Goal: Obtain resource: Download file/media

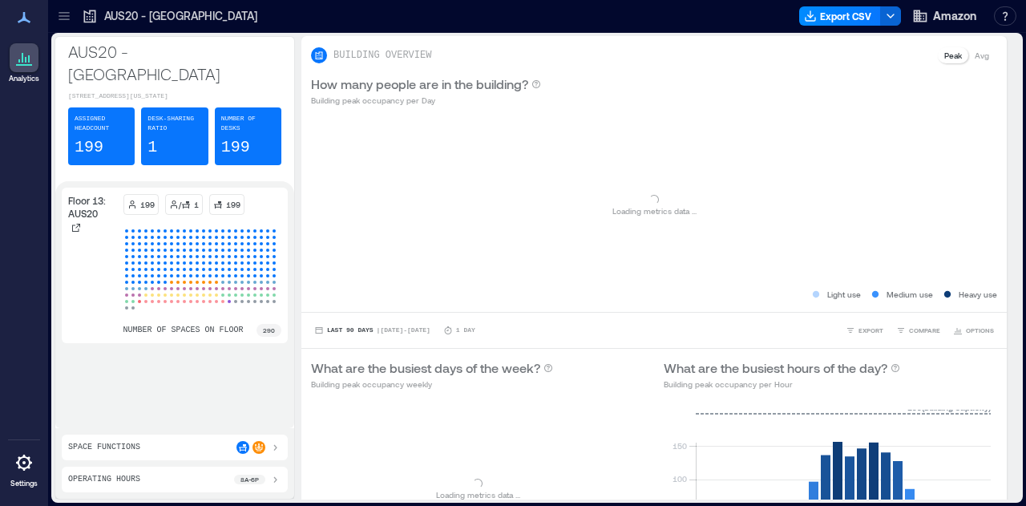
click at [71, 18] on icon at bounding box center [64, 16] width 16 height 16
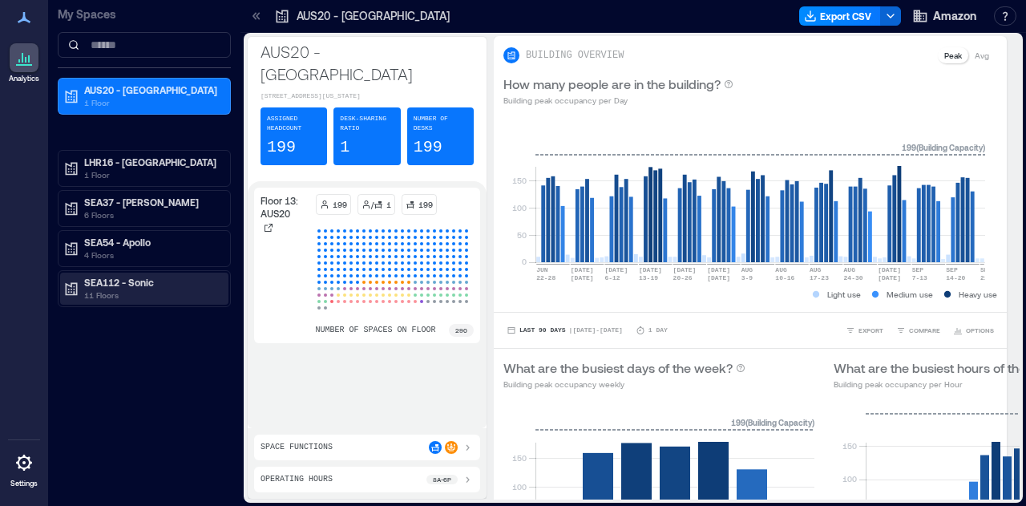
click at [151, 285] on p "SEA112 - Sonic" at bounding box center [151, 282] width 135 height 13
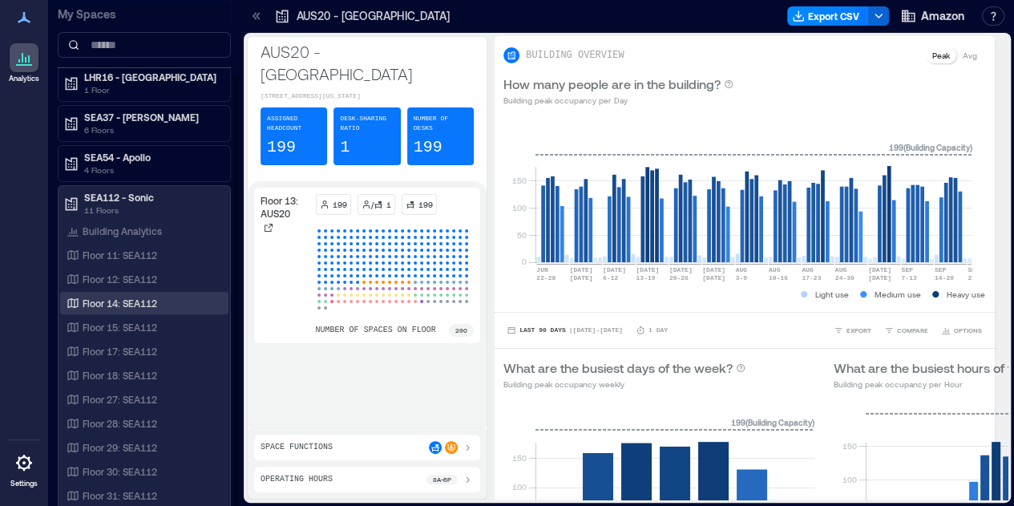
scroll to position [2, 0]
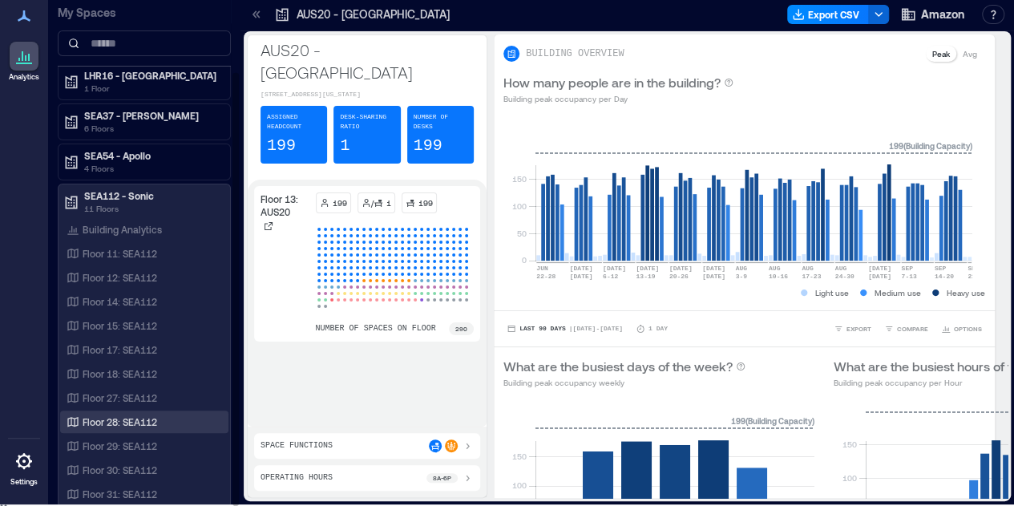
click at [142, 420] on p "Floor 28: SEA112" at bounding box center [120, 421] width 75 height 13
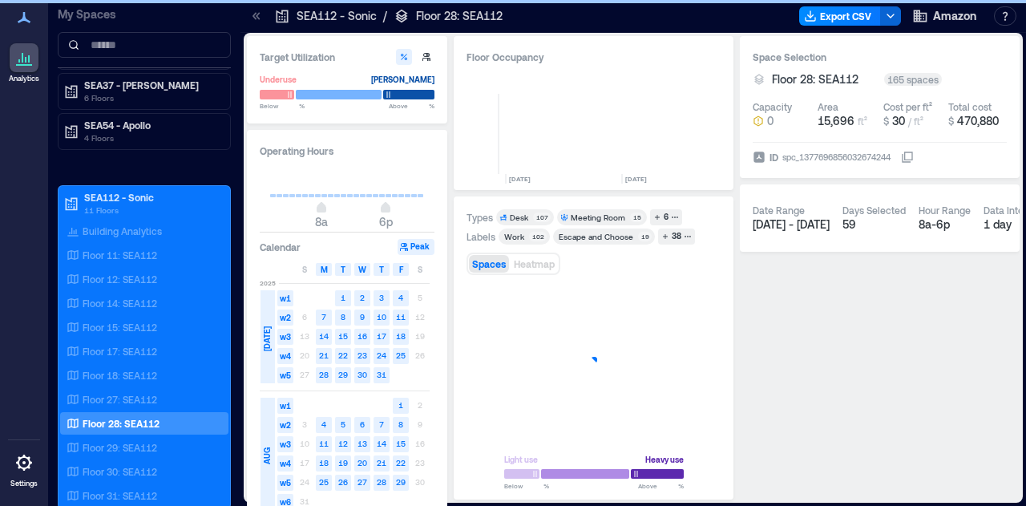
scroll to position [0, 778]
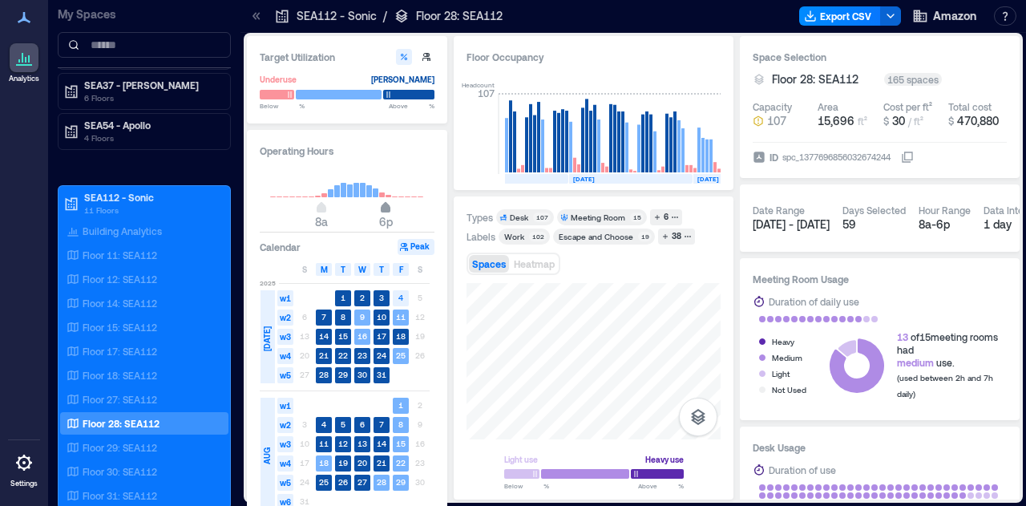
click at [378, 218] on div "Target Utilization Underuse [PERSON_NAME] Below ** % Above ** % Operating Hours…" at bounding box center [633, 267] width 773 height 463
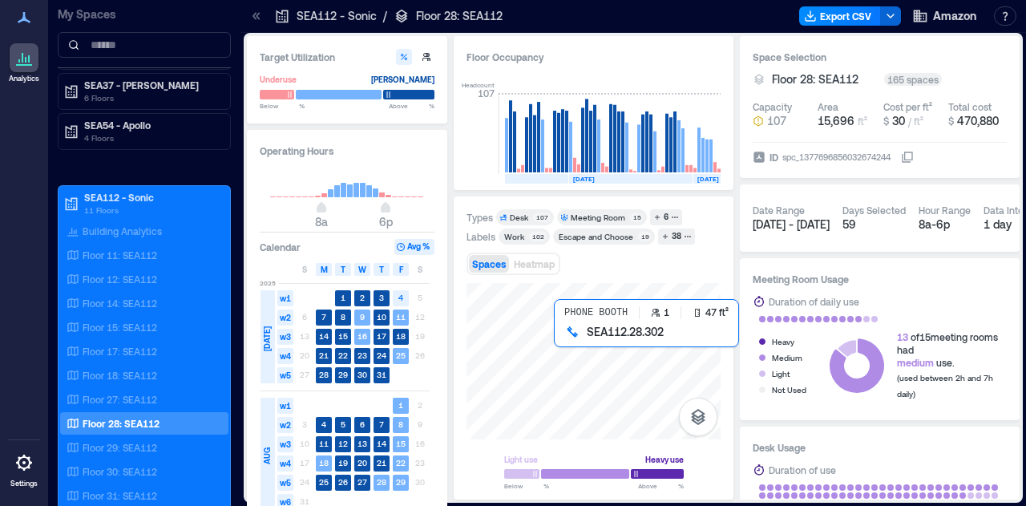
click at [596, 366] on div at bounding box center [594, 361] width 254 height 156
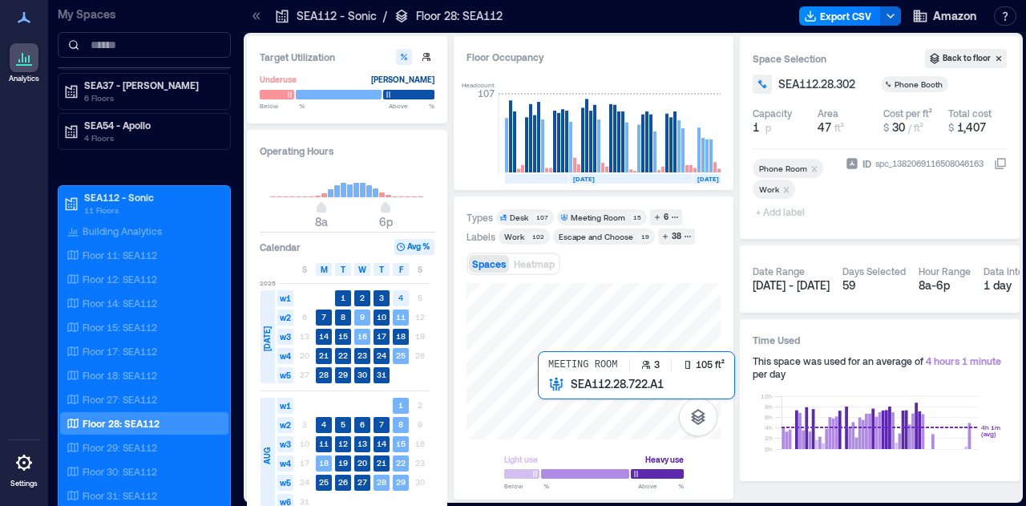
click at [578, 411] on div at bounding box center [594, 361] width 254 height 156
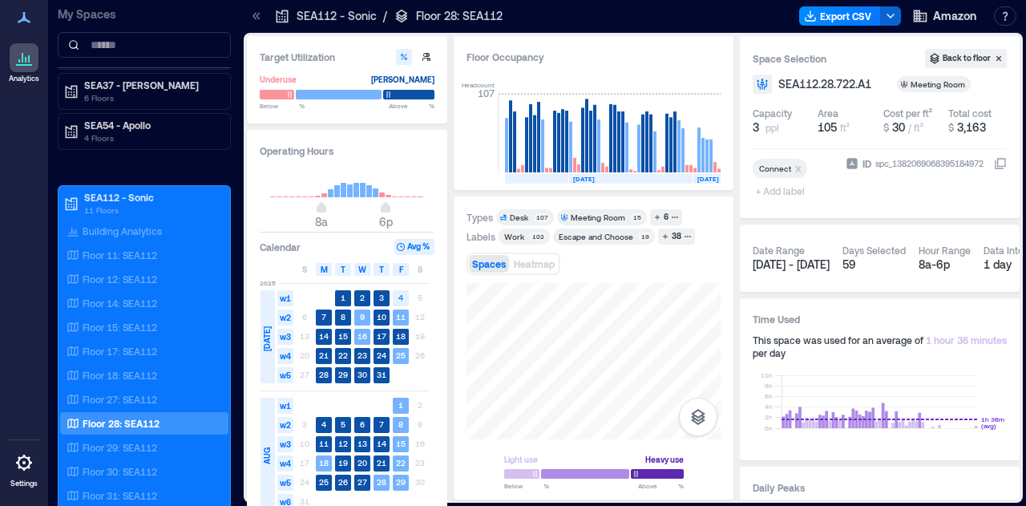
click at [557, 447] on div "Light use Heavy use Below ** % Above ** %" at bounding box center [594, 385] width 254 height 204
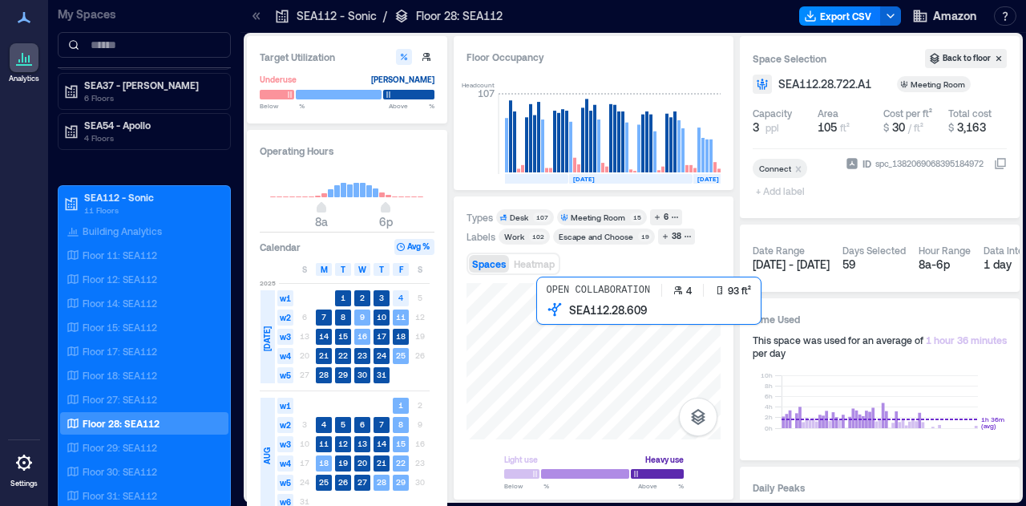
click at [593, 353] on div at bounding box center [594, 361] width 254 height 156
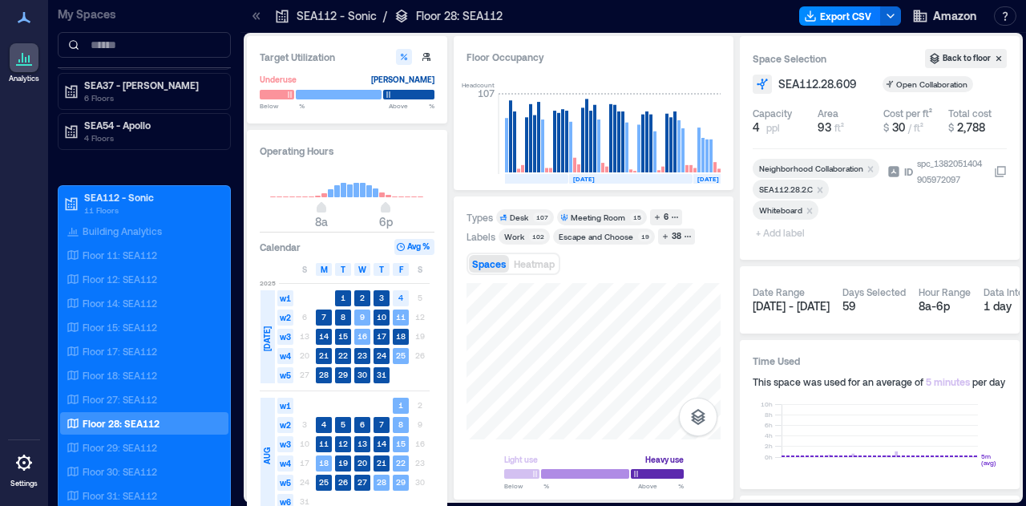
click at [598, 499] on div "Types Desk 107 Meeting Room 15 6 Labels Work 102 Escape and Choose 19 38 Spaces…" at bounding box center [594, 347] width 280 height 303
click at [688, 505] on html "Analytics Settings My Spaces AUS20 - Austin 1 Floor LHR16 - London 1 Floor SEA3…" at bounding box center [513, 253] width 1026 height 506
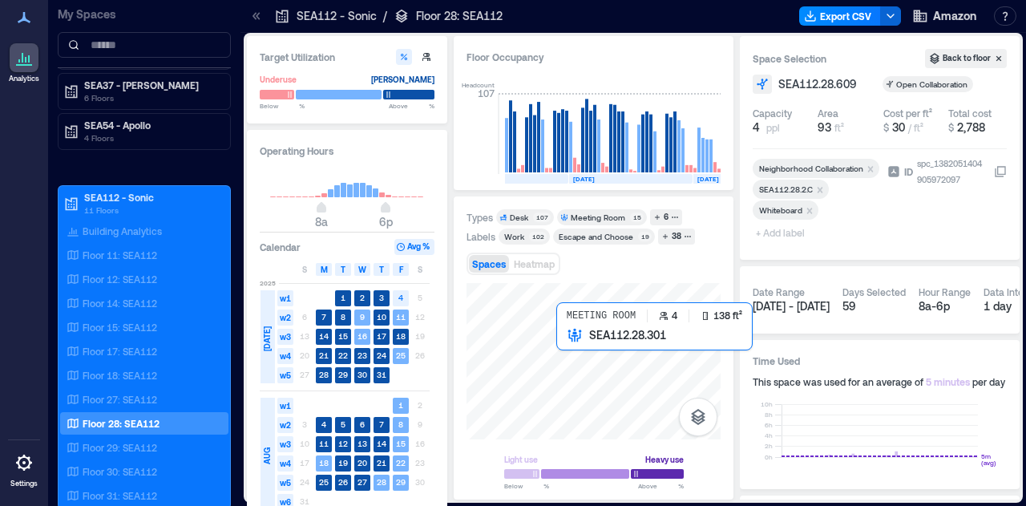
drag, startPoint x: 705, startPoint y: 342, endPoint x: 596, endPoint y: 333, distance: 108.6
click at [590, 357] on div at bounding box center [594, 361] width 254 height 156
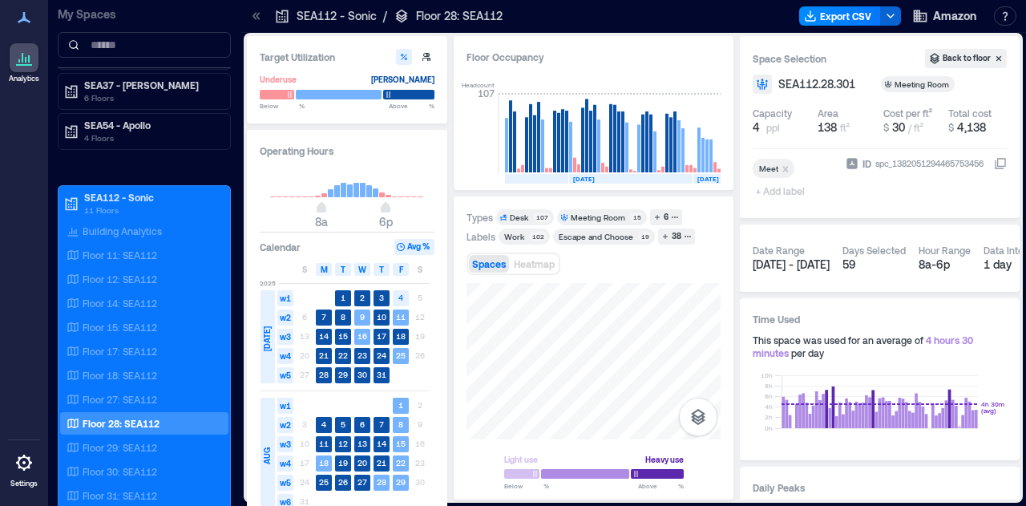
click at [532, 505] on html "Analytics Settings My Spaces AUS20 - Austin 1 Floor LHR16 - London 1 Floor SEA3…" at bounding box center [513, 253] width 1026 height 506
click at [553, 472] on div "Light use Heavy use Below ** % Above ** %" at bounding box center [594, 385] width 254 height 204
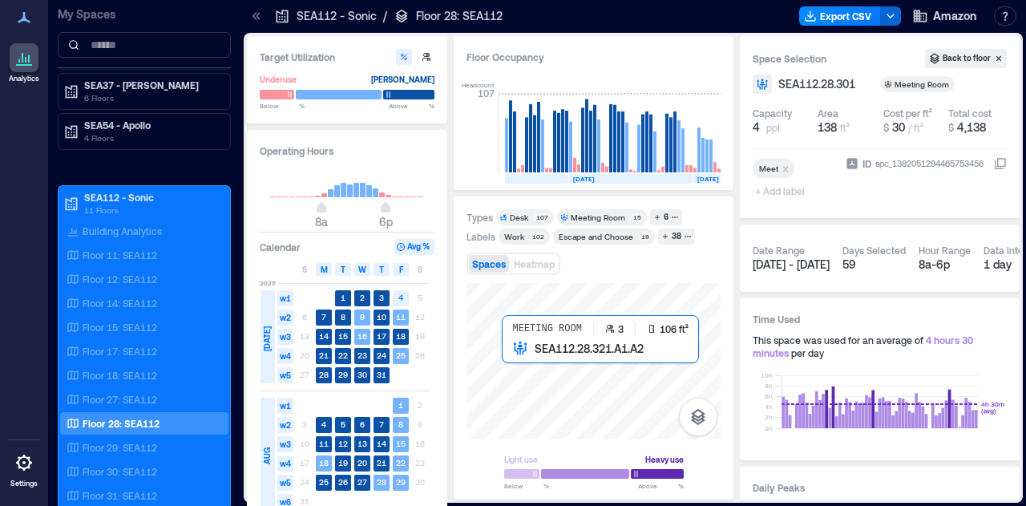
click at [522, 380] on div at bounding box center [594, 361] width 254 height 156
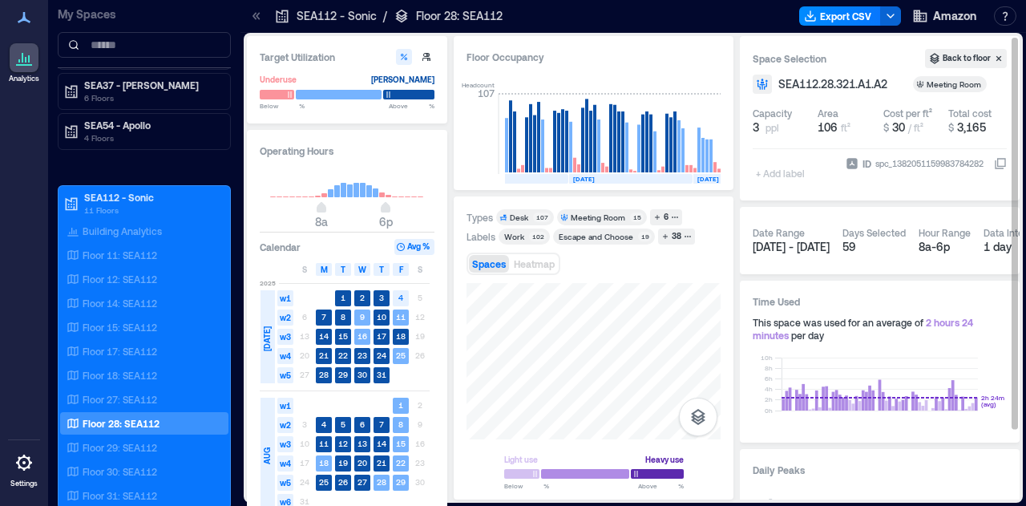
drag, startPoint x: 542, startPoint y: 443, endPoint x: 770, endPoint y: 369, distance: 239.5
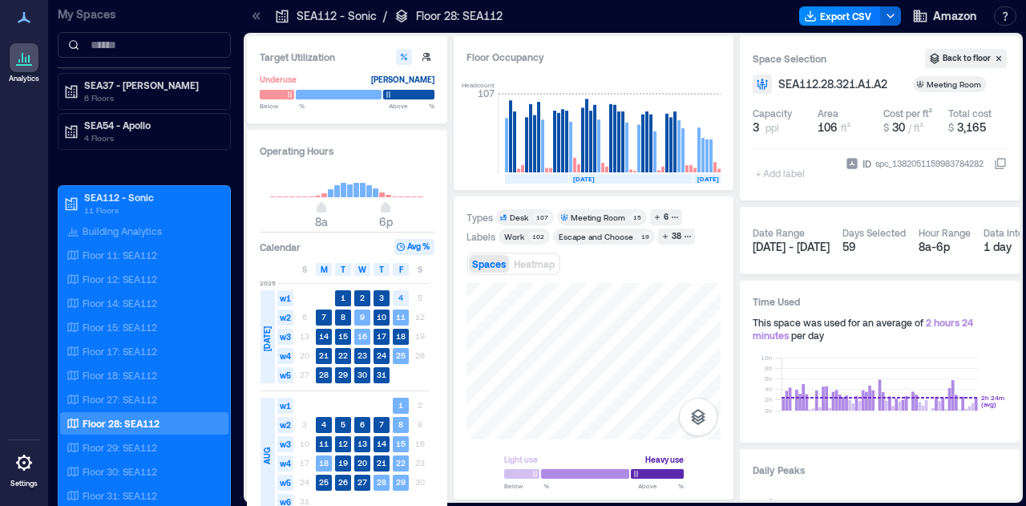
drag, startPoint x: 584, startPoint y: 343, endPoint x: 638, endPoint y: -97, distance: 443.4
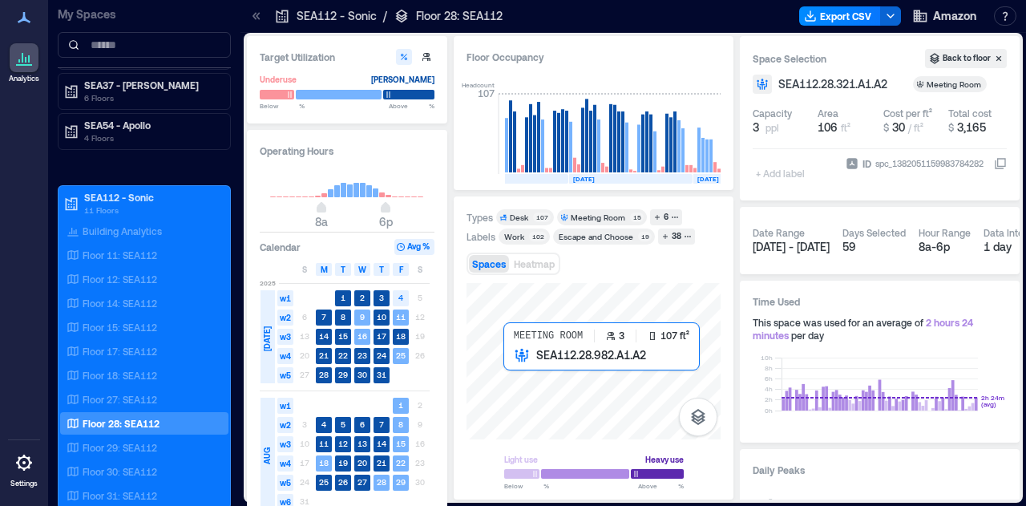
click at [532, 378] on div at bounding box center [594, 361] width 254 height 156
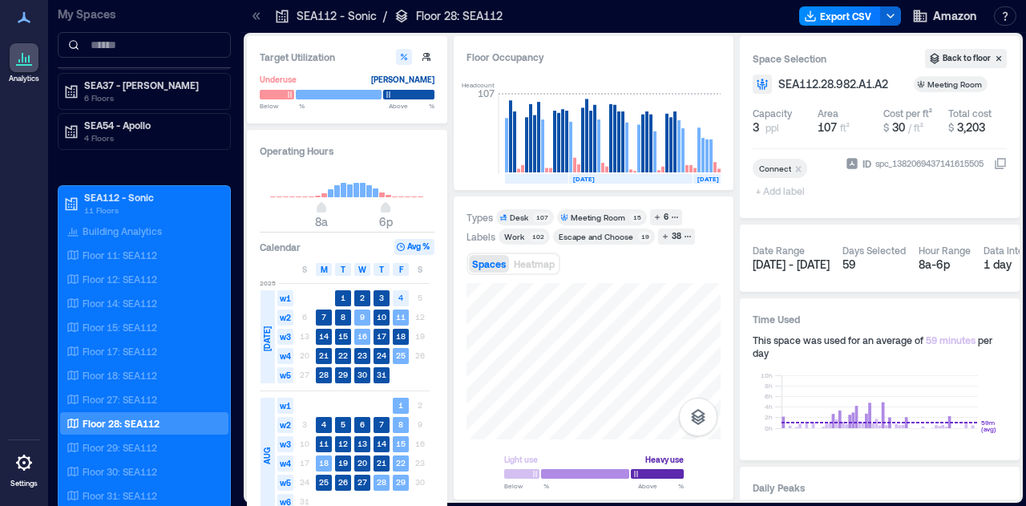
click at [414, 316] on div "Target Utilization Underuse [PERSON_NAME] Below ** % Above ** % Operating Hours…" at bounding box center [633, 267] width 773 height 463
click at [466, 395] on div "Types Desk 107 Meeting Room 15 6 Labels Work 102 Escape and Choose 19 38 Spaces…" at bounding box center [594, 347] width 280 height 303
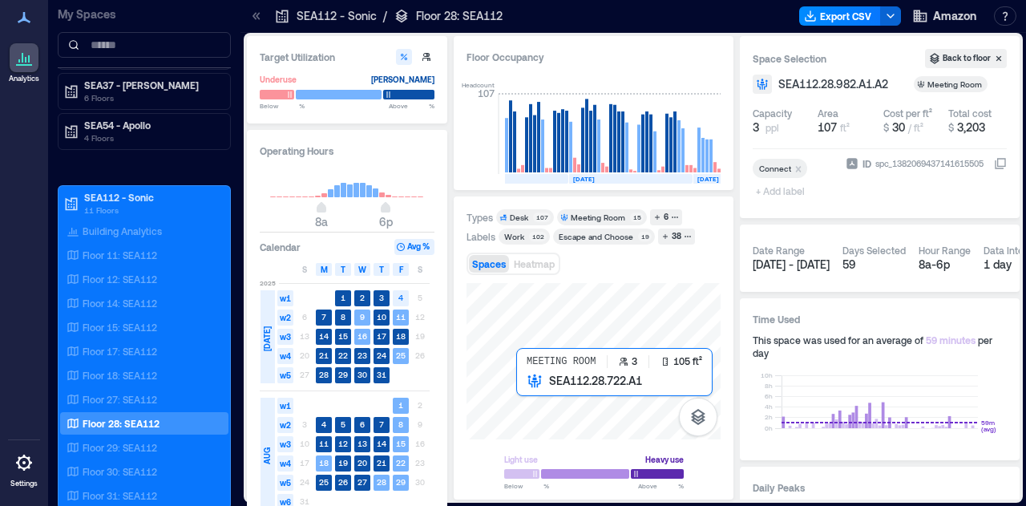
click at [531, 430] on div at bounding box center [594, 361] width 254 height 156
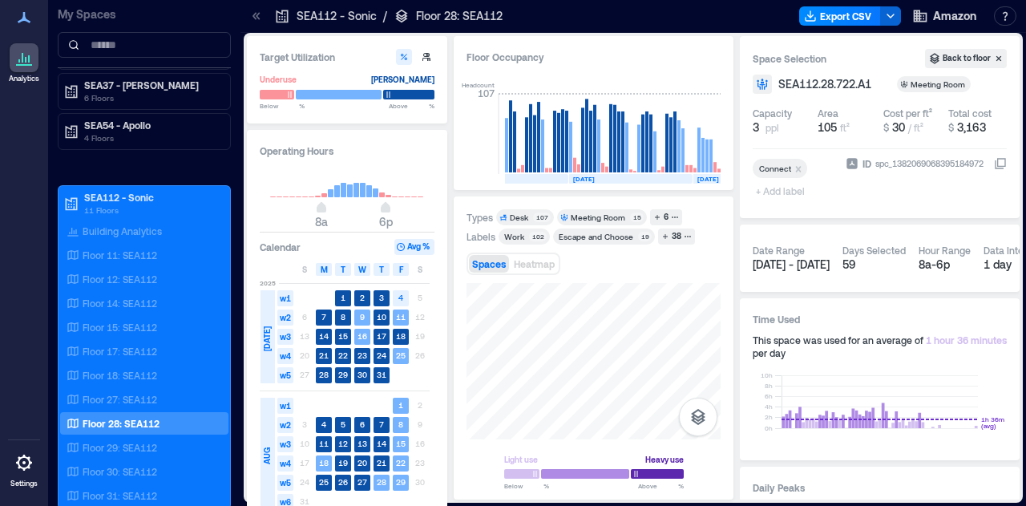
click at [576, 455] on div "Light use Heavy use Below ** % Above ** %" at bounding box center [594, 385] width 254 height 204
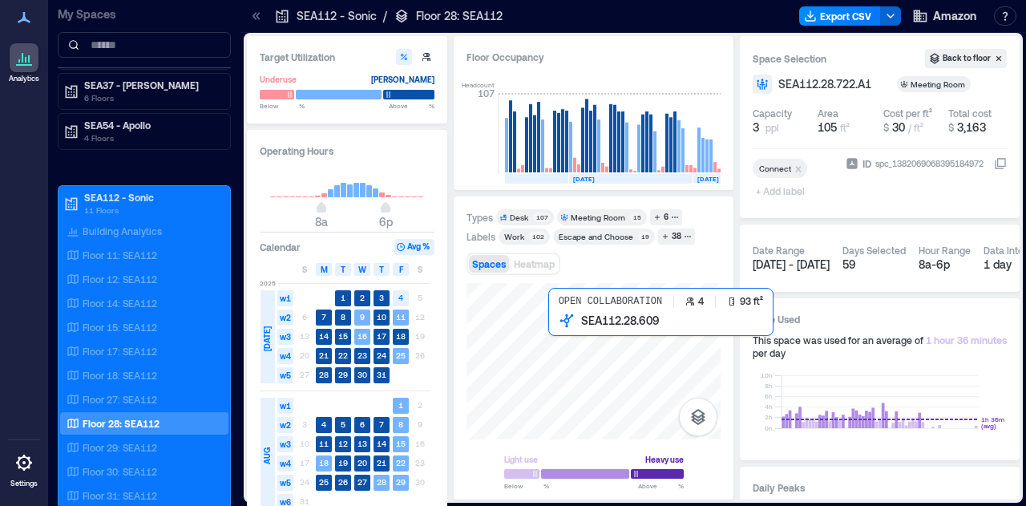
click at [579, 351] on div at bounding box center [594, 361] width 254 height 156
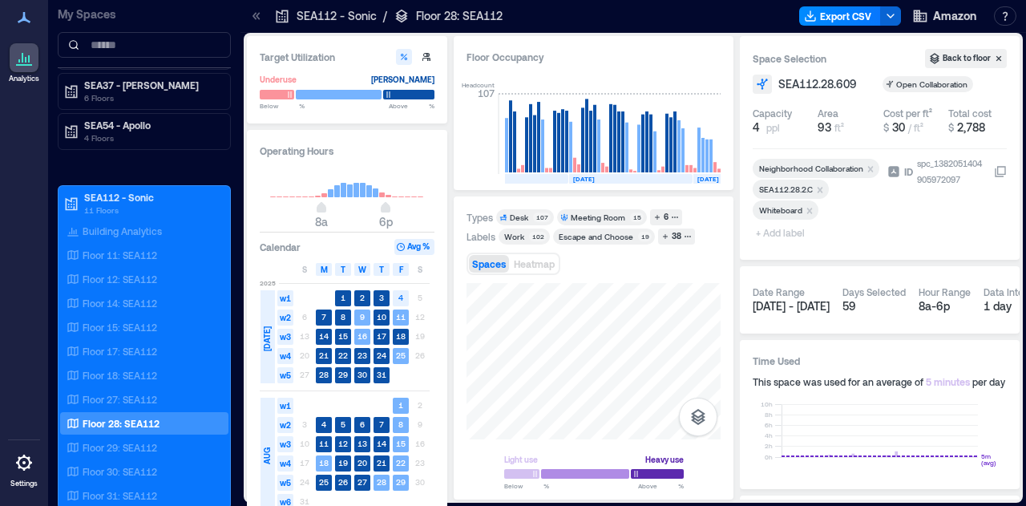
click at [643, 505] on html "Analytics Settings My Spaces AUS20 - Austin 1 Floor LHR16 - London 1 Floor SEA3…" at bounding box center [513, 253] width 1026 height 506
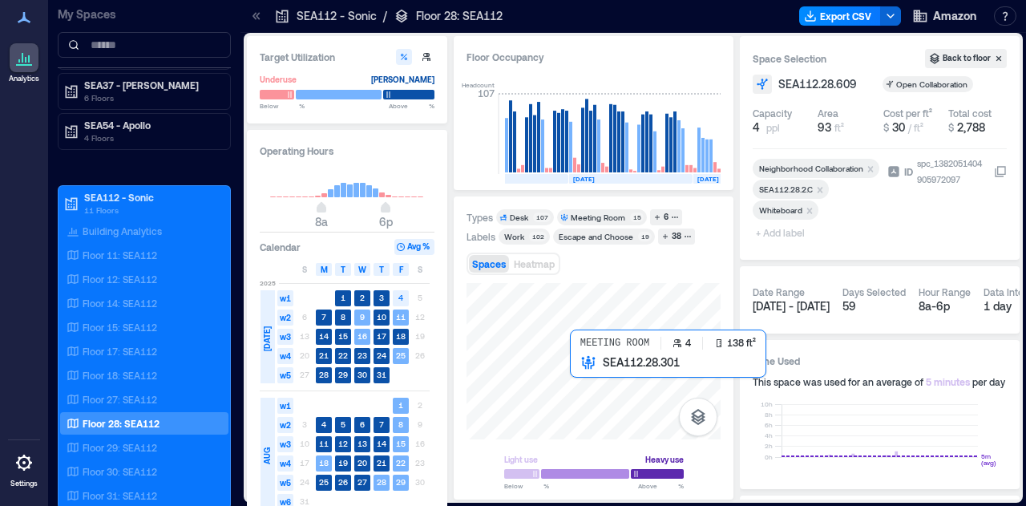
drag, startPoint x: 591, startPoint y: 366, endPoint x: 597, endPoint y: 380, distance: 15.1
click at [597, 380] on div at bounding box center [594, 361] width 254 height 156
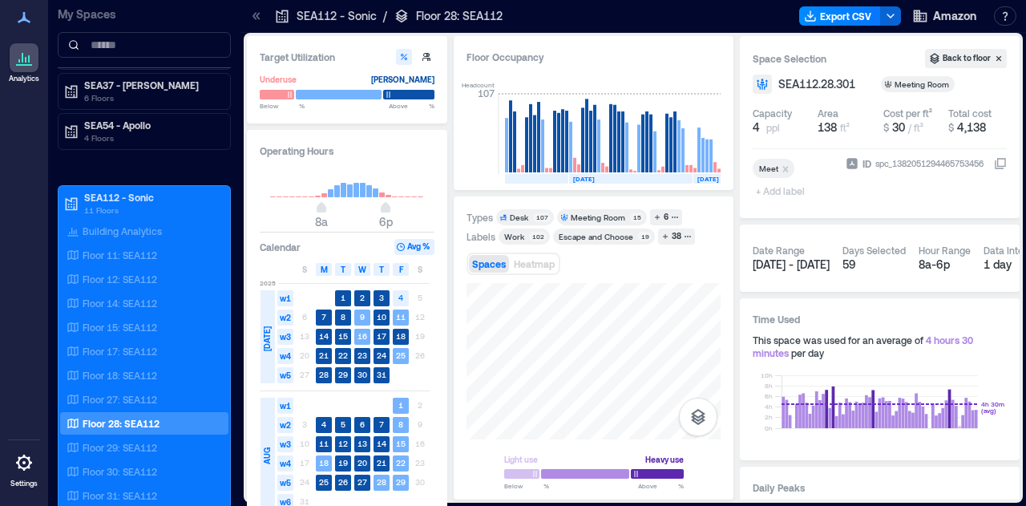
click at [495, 142] on div "Floor Occupancy Headcount 107 [DATE] [DATE] [DATE] [DATE] [DATE] [DATE] [DATE] …" at bounding box center [594, 267] width 280 height 463
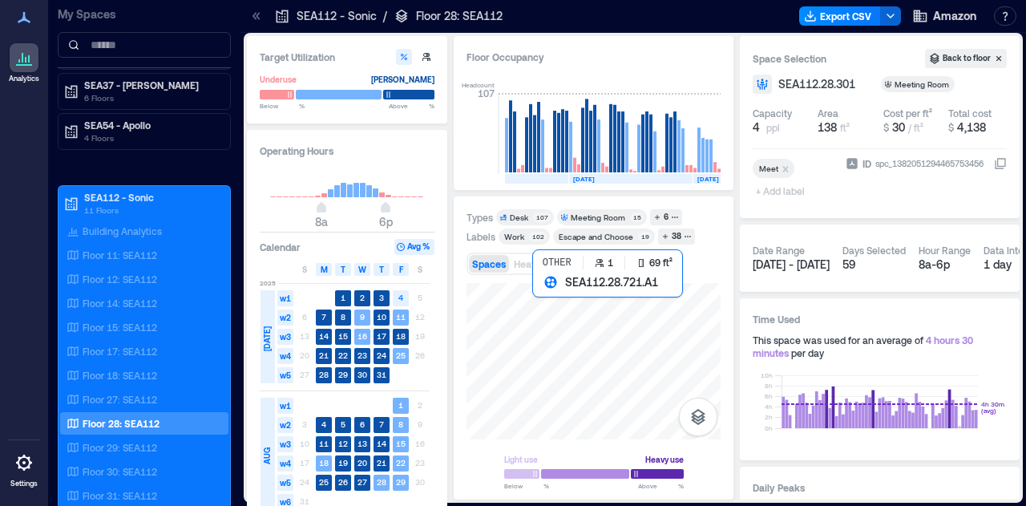
click at [557, 297] on div at bounding box center [594, 361] width 254 height 156
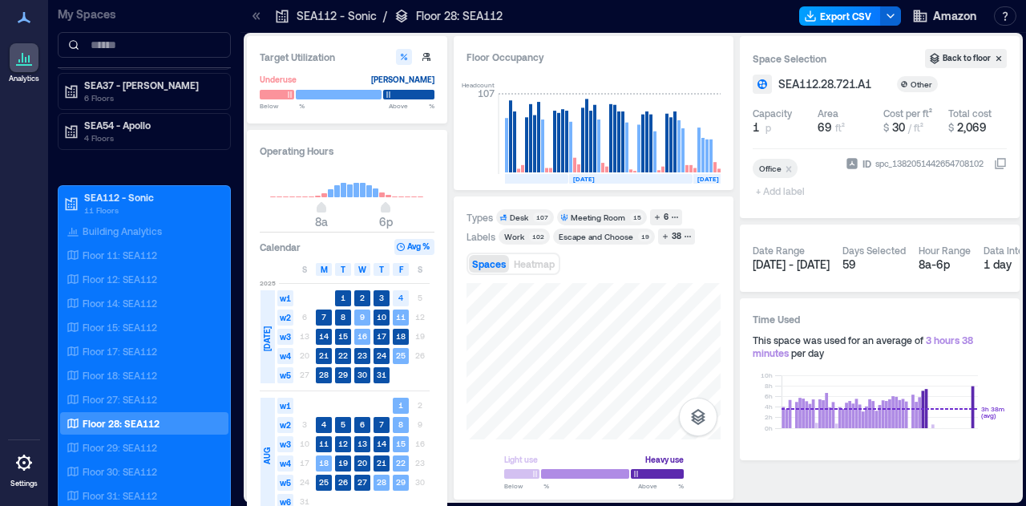
click at [867, 12] on button "Export CSV" at bounding box center [840, 15] width 82 height 19
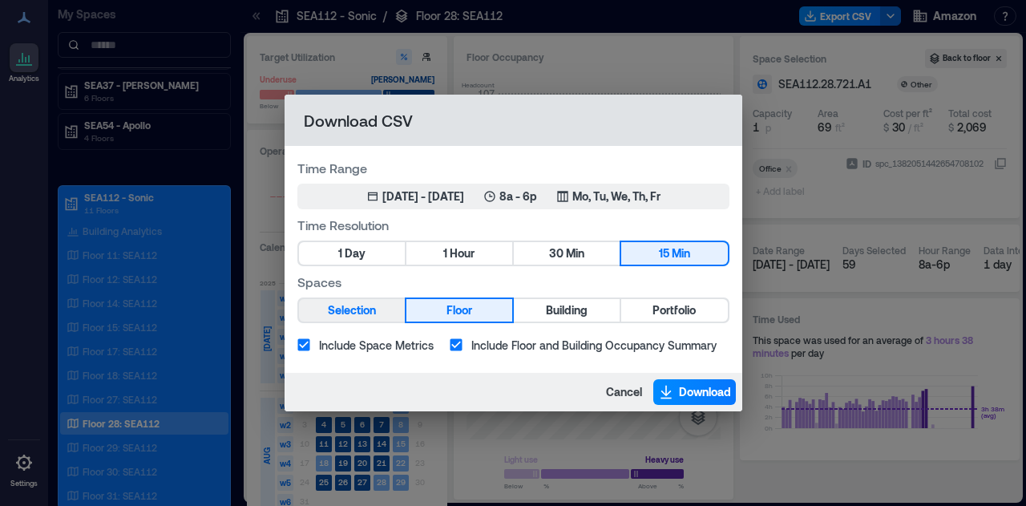
click at [399, 307] on button "Selection" at bounding box center [352, 310] width 106 height 22
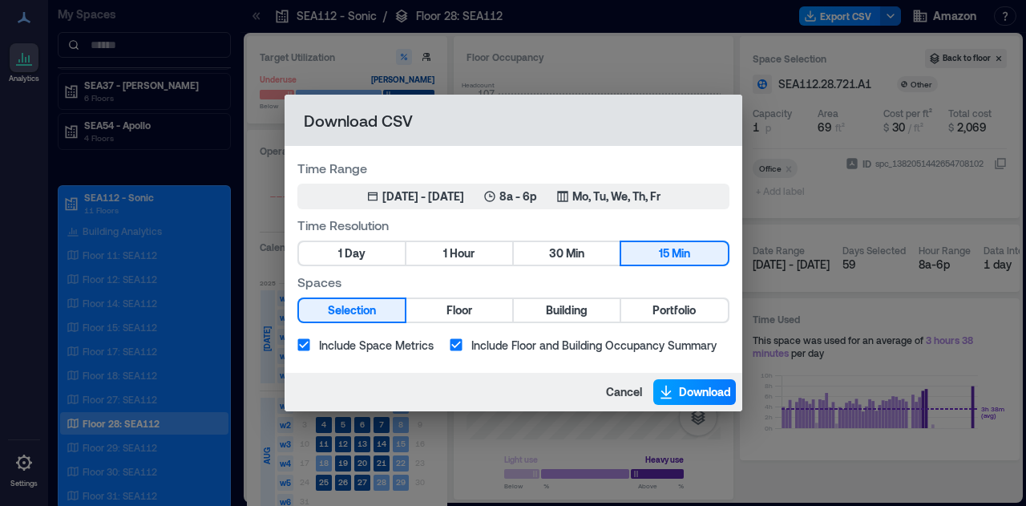
click at [703, 395] on span "Download" at bounding box center [705, 392] width 52 height 16
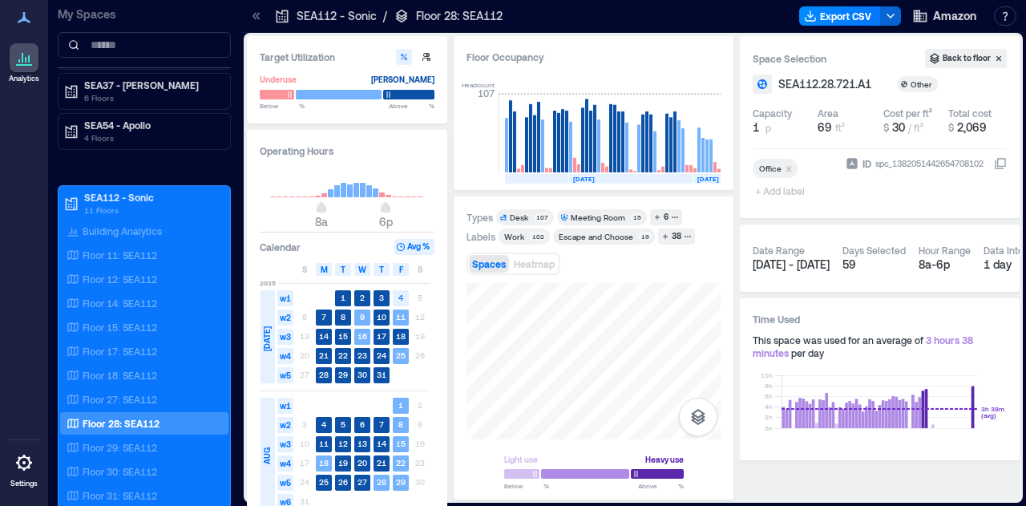
click at [659, 471] on div "Light use Heavy use Below ** % Above ** %" at bounding box center [594, 385] width 254 height 204
click at [170, 44] on input at bounding box center [144, 45] width 173 height 26
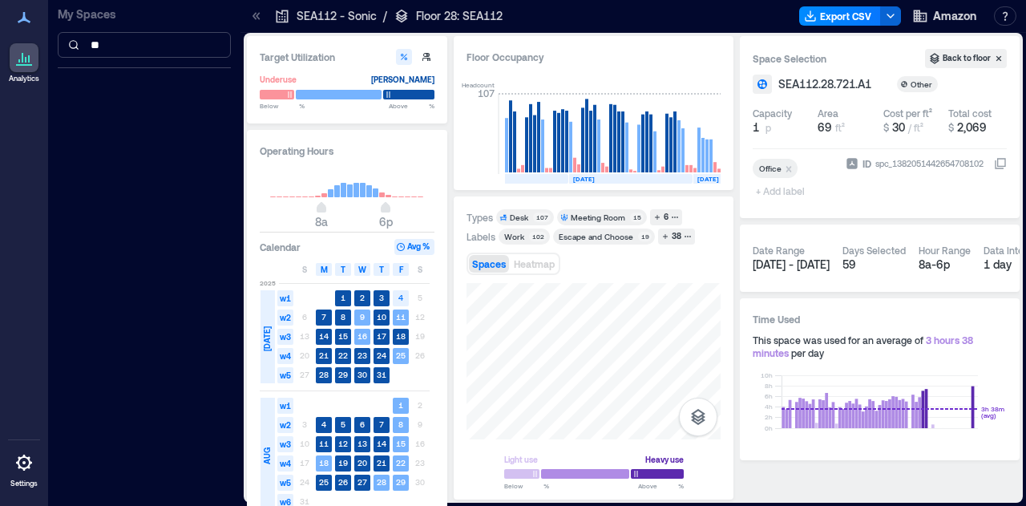
type input "*"
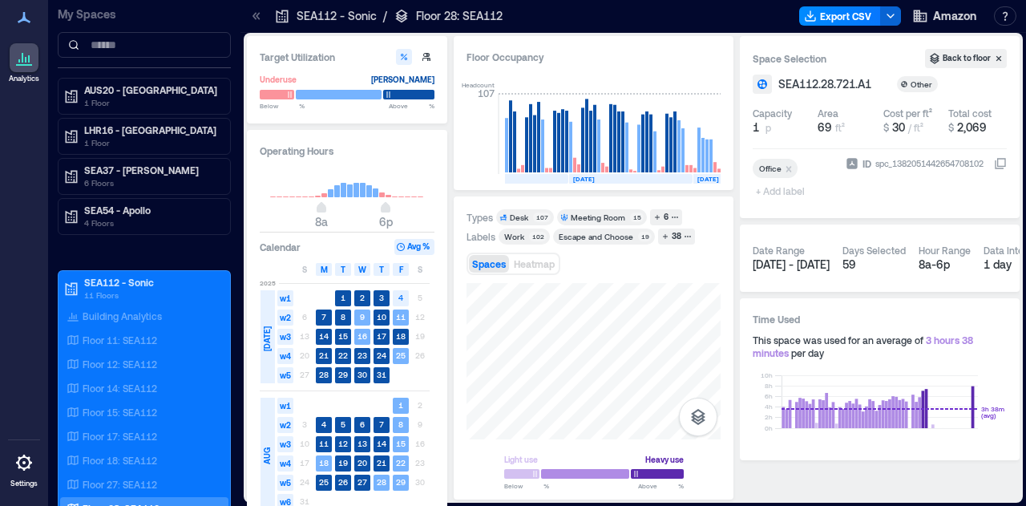
drag, startPoint x: 636, startPoint y: 336, endPoint x: 687, endPoint y: 469, distance: 142.3
drag, startPoint x: 563, startPoint y: 405, endPoint x: 883, endPoint y: 312, distance: 333.1
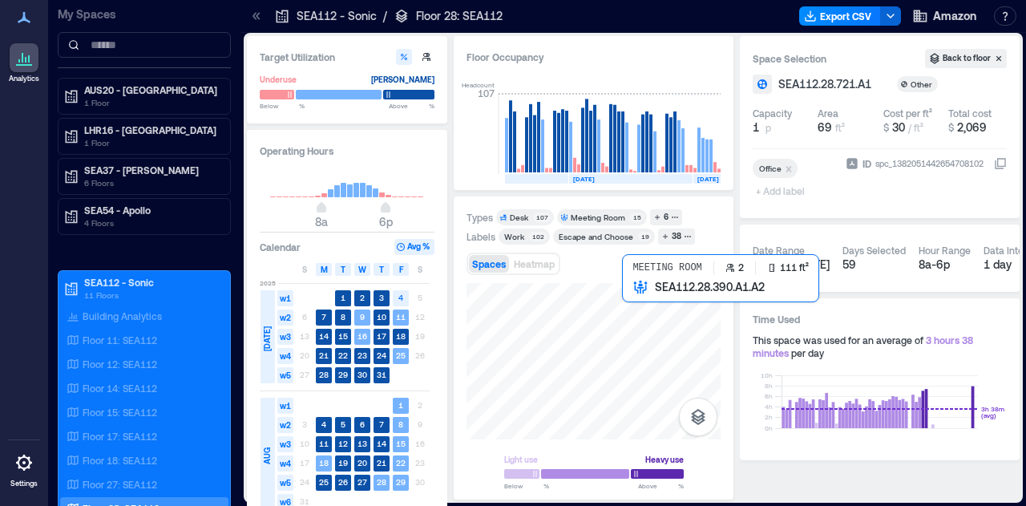
click at [641, 309] on div at bounding box center [594, 361] width 254 height 156
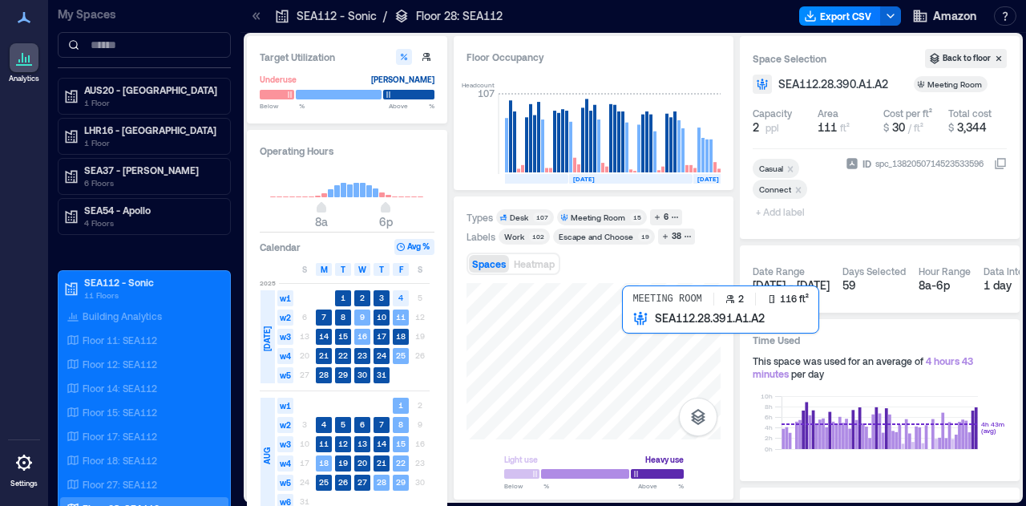
click at [648, 336] on div at bounding box center [594, 361] width 254 height 156
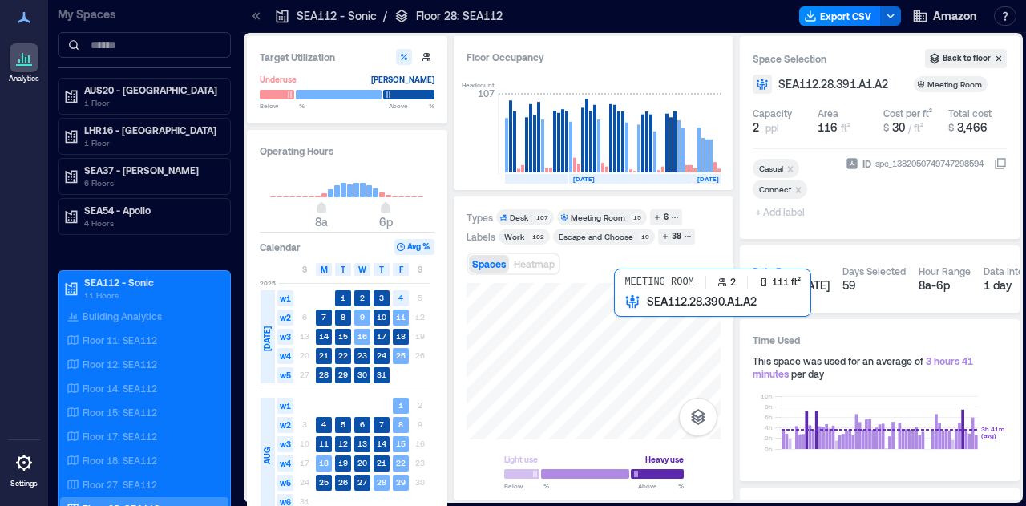
click at [652, 313] on div at bounding box center [594, 361] width 254 height 156
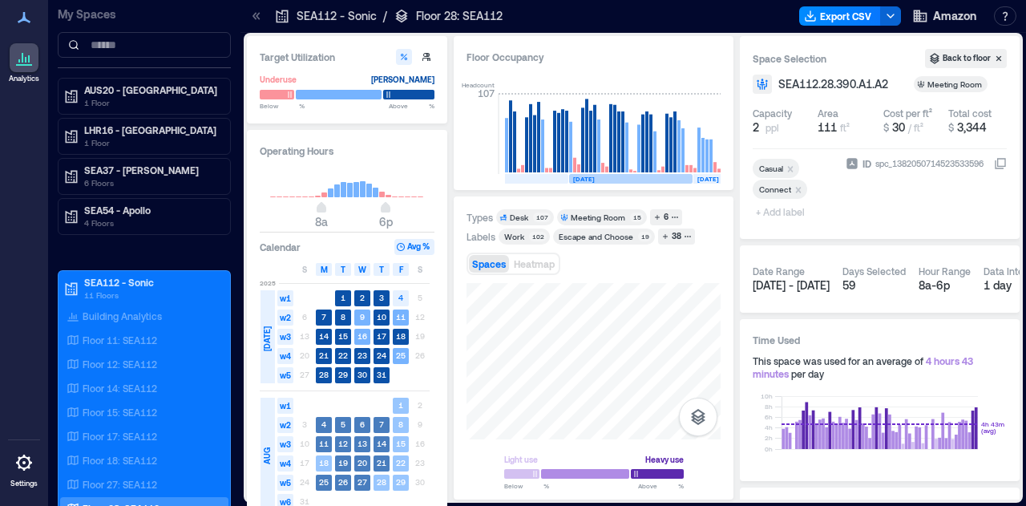
click at [638, 181] on div "Floor Occupancy Headcount 107 [DATE] [DATE] [DATE] [DATE] [DATE] [DATE] [DATE] …" at bounding box center [594, 267] width 280 height 463
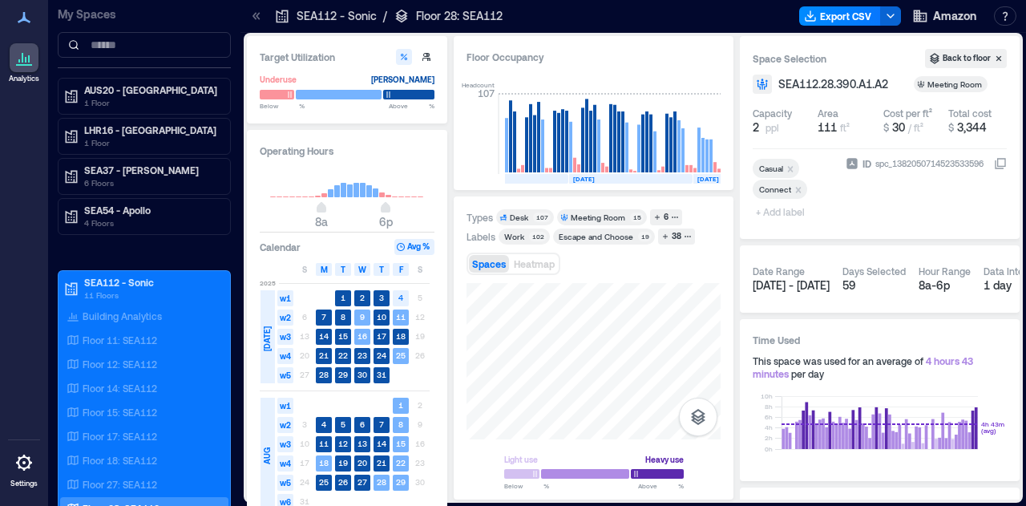
click at [565, 505] on html "Analytics Settings My Spaces AUS20 - Austin 1 Floor LHR16 - London 1 Floor SEA3…" at bounding box center [513, 253] width 1026 height 506
click at [860, 12] on button "Export CSV" at bounding box center [840, 15] width 82 height 19
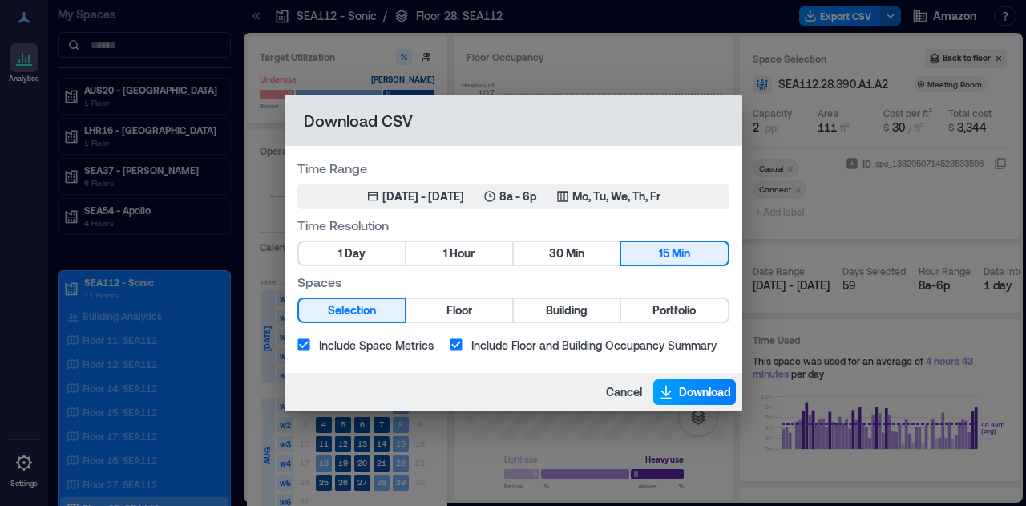
click at [705, 400] on span "Download" at bounding box center [705, 392] width 52 height 16
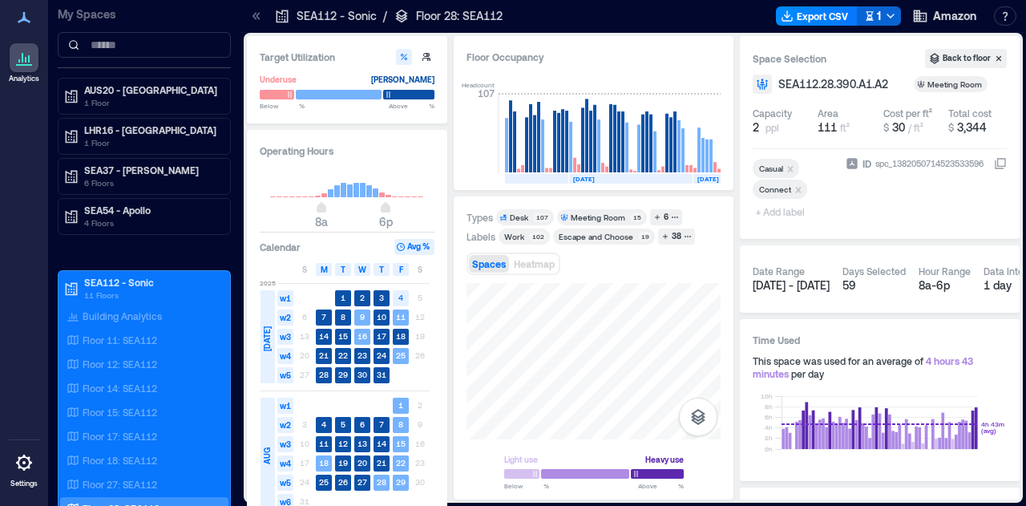
click at [604, 156] on div "Floor Occupancy Headcount 107 [DATE] [DATE] [DATE] [DATE] [DATE] [DATE] [DATE] …" at bounding box center [594, 267] width 280 height 463
click at [618, 107] on div "Floor Occupancy Peak 93 Avg 84 [DATE] [DATE] [DATE] [DATE] [DATE] [DATE] [DATE]…" at bounding box center [594, 267] width 280 height 463
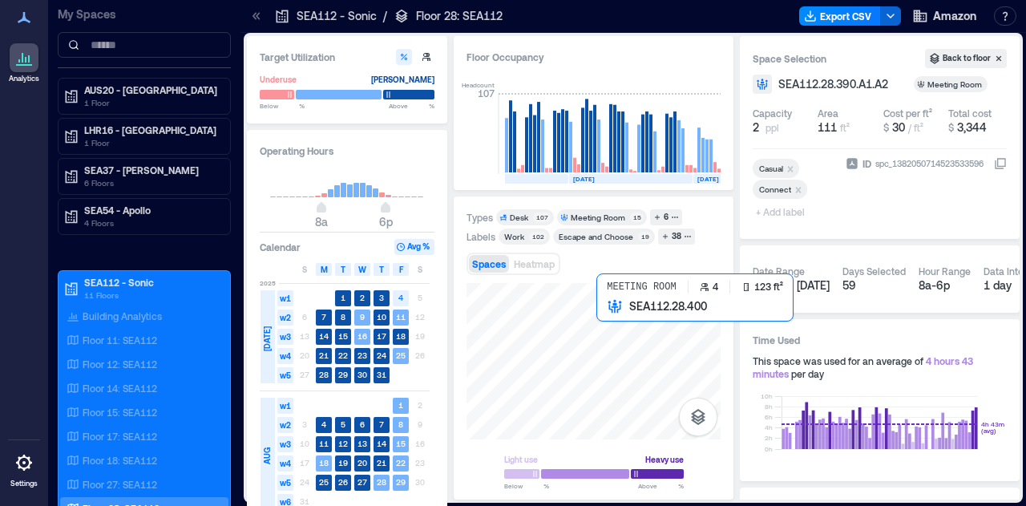
click at [619, 341] on div at bounding box center [594, 361] width 254 height 156
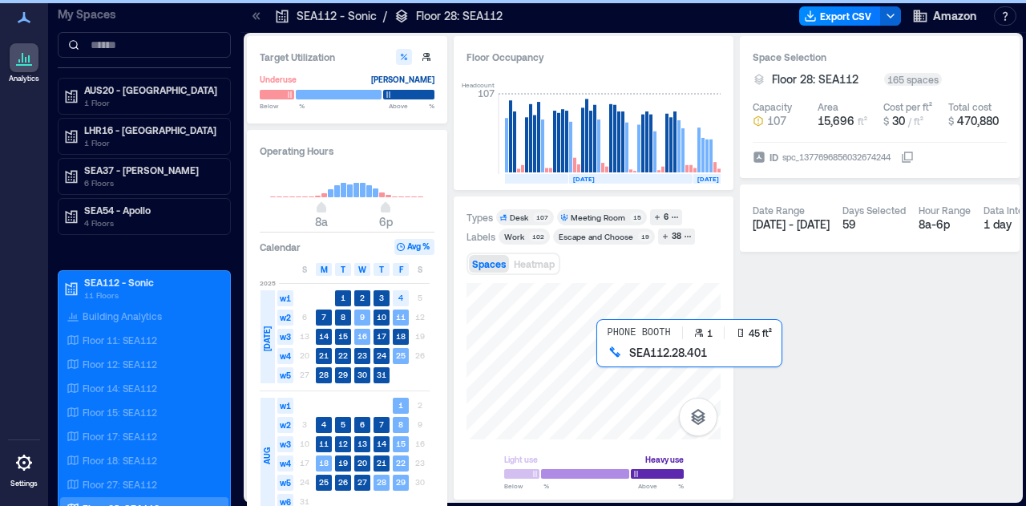
click at [616, 357] on div at bounding box center [594, 361] width 254 height 156
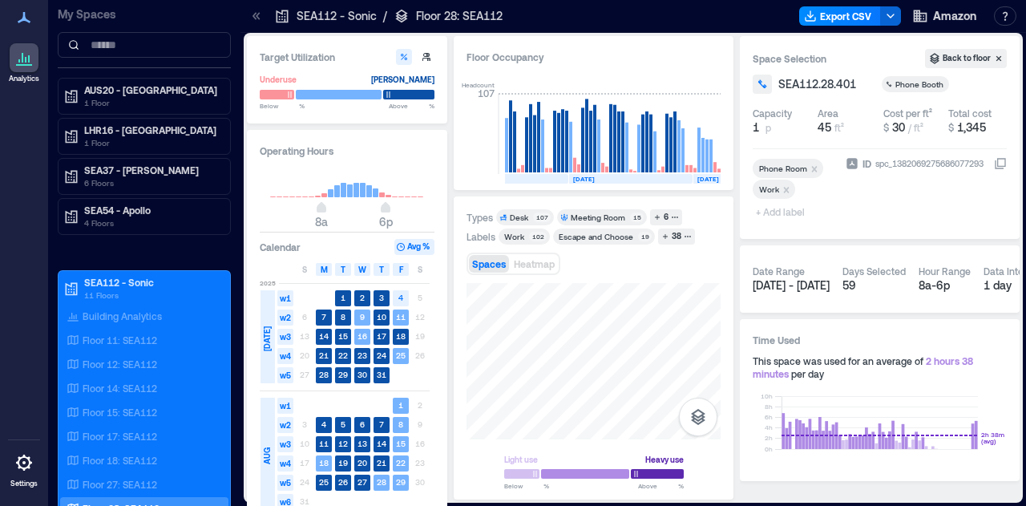
click at [578, 459] on div "Light use Heavy use Below ** % Above ** %" at bounding box center [594, 385] width 254 height 204
click at [875, 17] on button "Export CSV" at bounding box center [840, 15] width 82 height 19
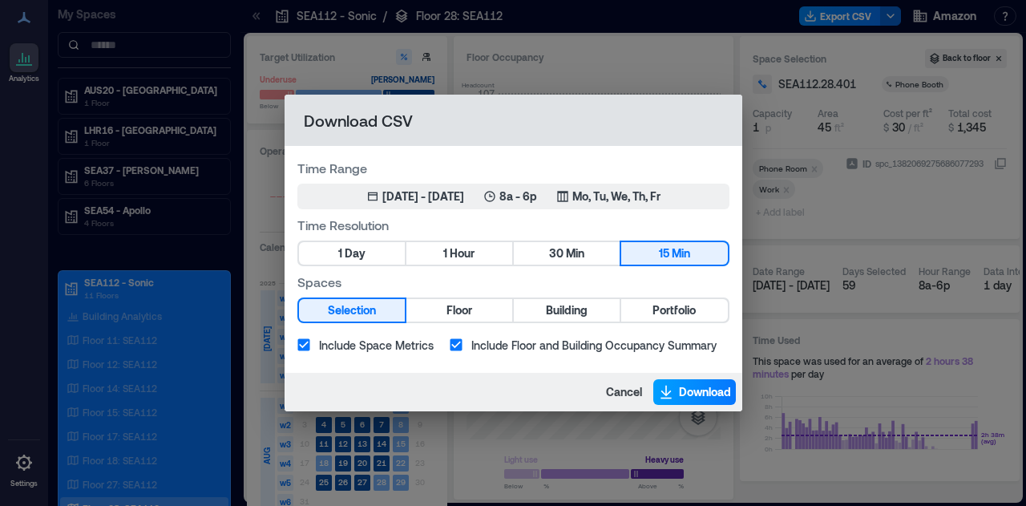
click at [700, 390] on span "Download" at bounding box center [705, 392] width 52 height 16
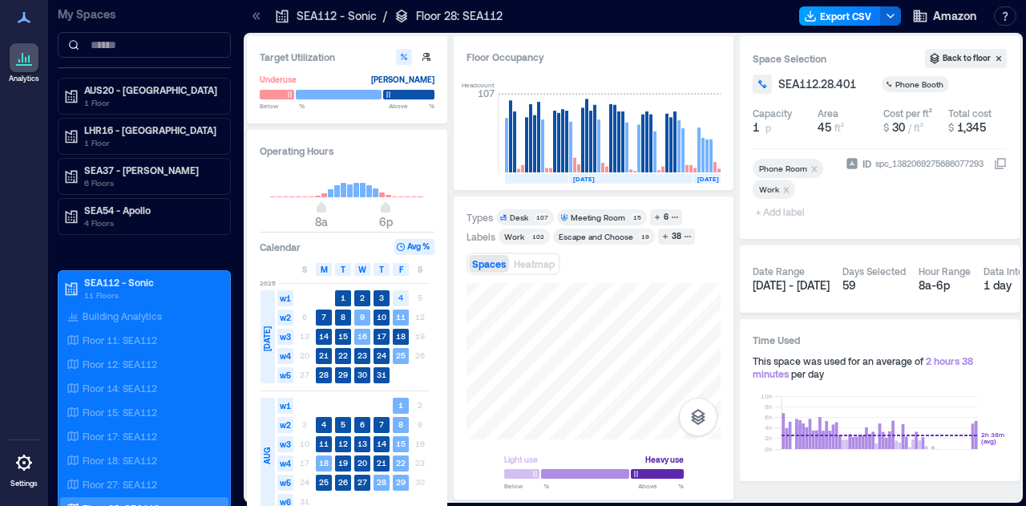
click at [851, 15] on button "Export CSV" at bounding box center [840, 15] width 82 height 19
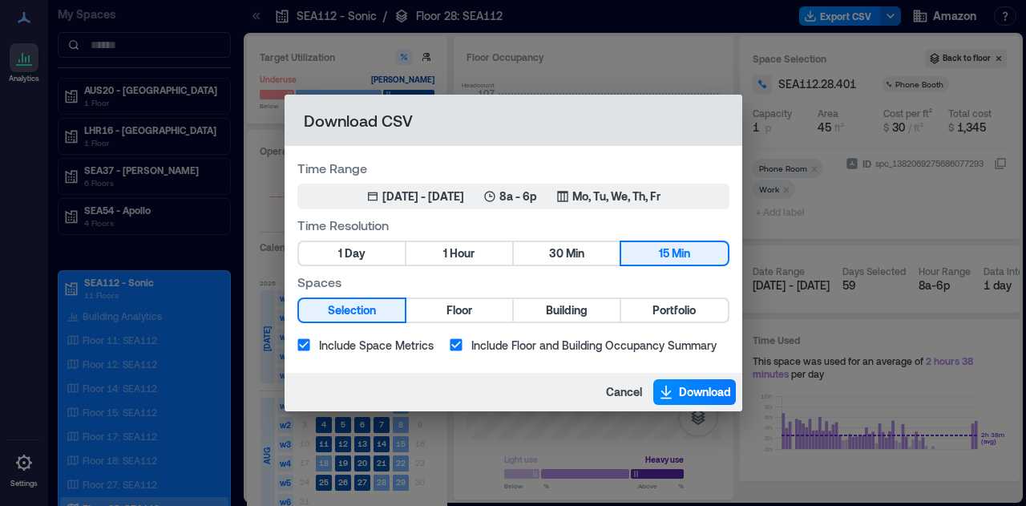
click at [901, 67] on div "Download CSV Time Range [DATE] 1, 2025 - [DATE] 8a - 6p Mo, Tu, We, Th, Fr Time…" at bounding box center [513, 253] width 1026 height 506
click at [623, 392] on span "Cancel" at bounding box center [624, 392] width 36 height 16
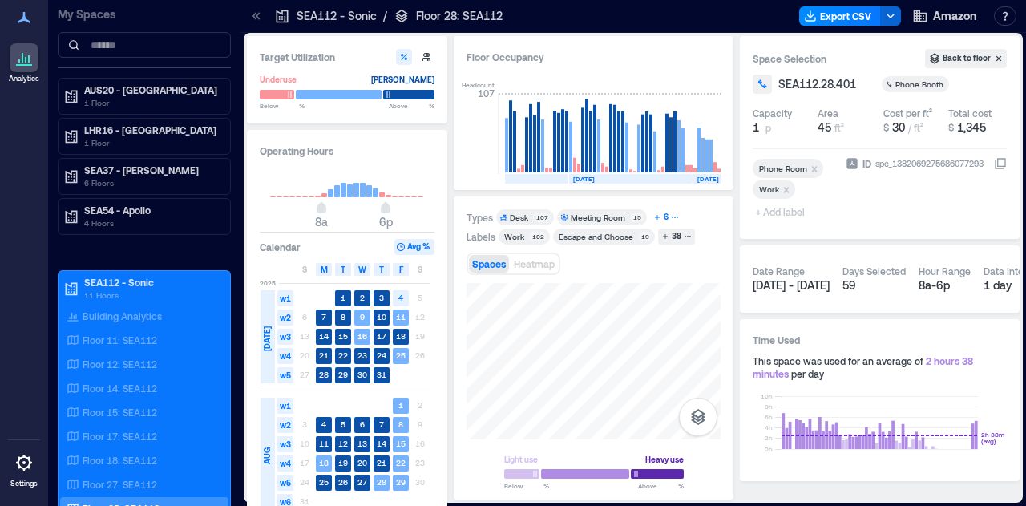
click at [667, 220] on div "6" at bounding box center [666, 217] width 10 height 14
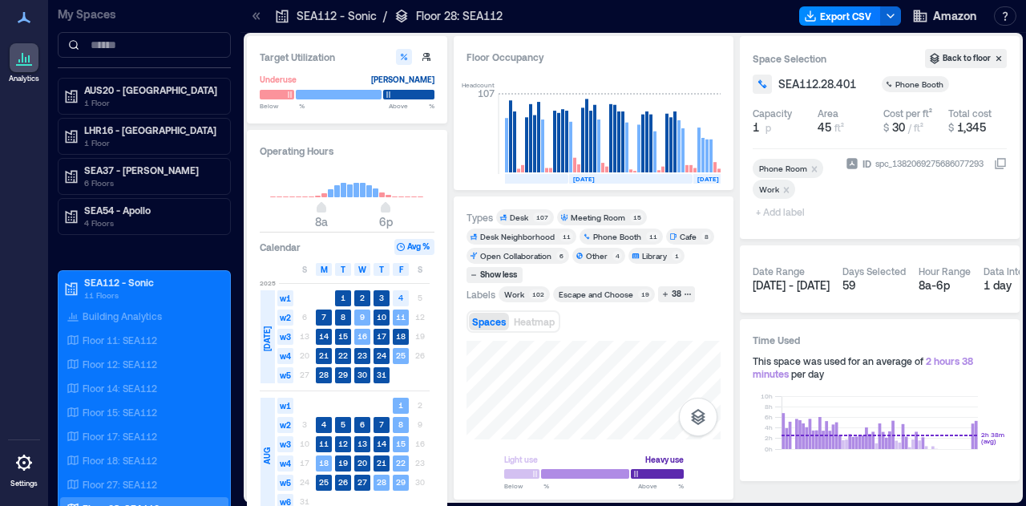
click at [617, 218] on div "Meeting Room" at bounding box center [598, 217] width 55 height 11
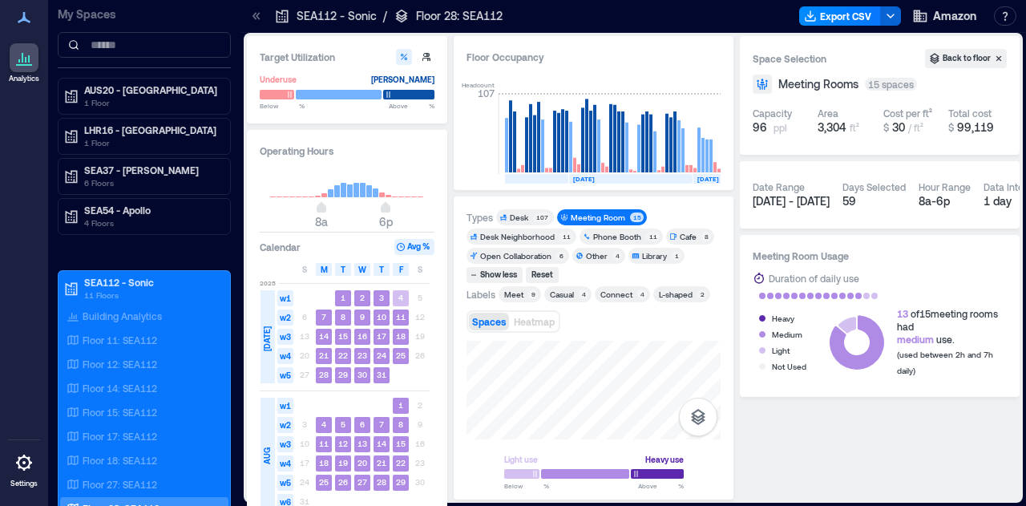
click at [731, 344] on div "Types Desk 107 Meeting Room 15 Desk Neighborhood 11 Phone Booth 11 Cafe 8 Open …" at bounding box center [594, 347] width 280 height 303
click at [963, 218] on div "Target Utilization Underuse [PERSON_NAME] Below ** % Above ** % Operating Hours…" at bounding box center [633, 267] width 773 height 463
click at [612, 123] on div "Floor Occupancy Peak 93 Avg 84 [DATE] [DATE] [DATE] [DATE] [DATE] [DATE] [DATE]…" at bounding box center [594, 267] width 280 height 463
click at [362, 374] on div "Target Utilization Underuse [PERSON_NAME] Below ** % Above ** % Operating Hours…" at bounding box center [633, 267] width 773 height 463
click at [704, 502] on div "Target Utilization Underuse [PERSON_NAME] Below ** % Above ** % Operating Hours…" at bounding box center [633, 268] width 779 height 470
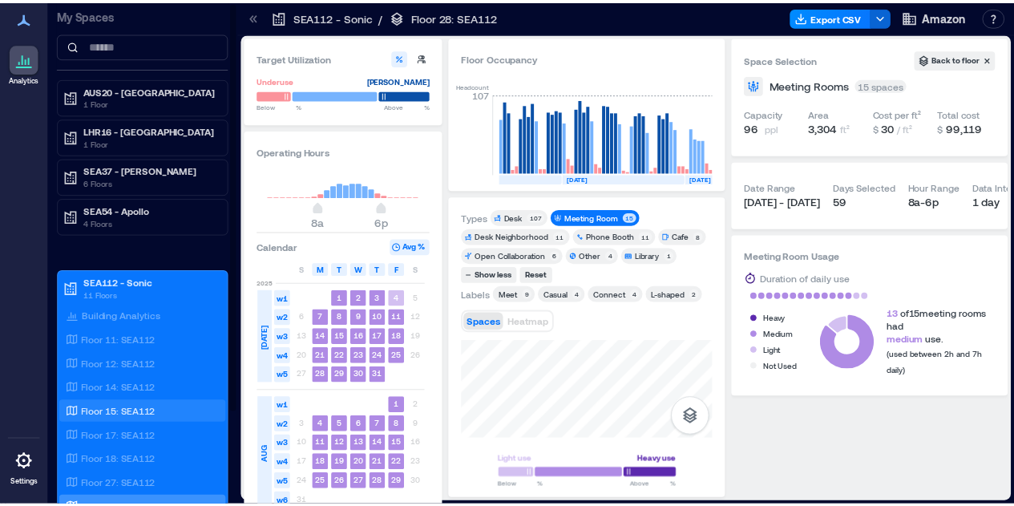
scroll to position [117, 0]
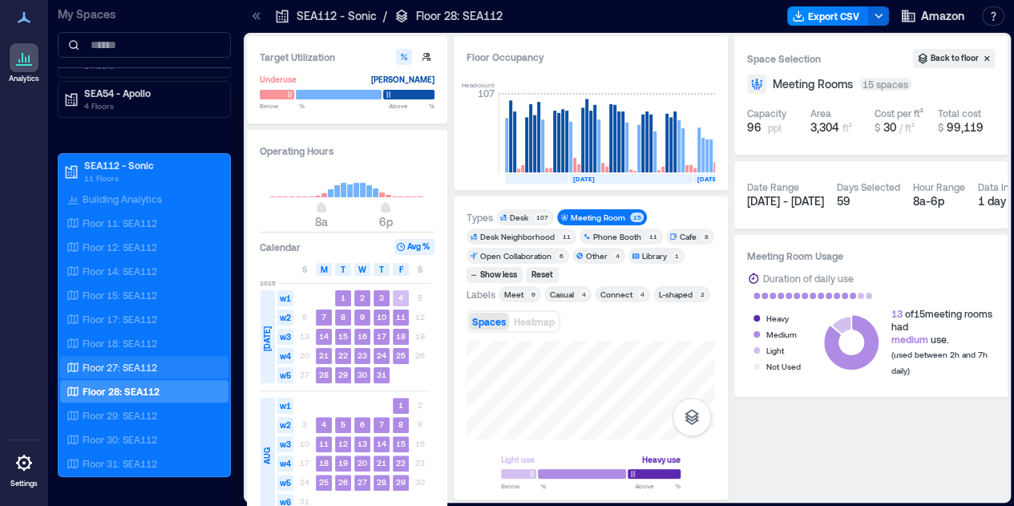
click at [167, 364] on div "Floor 27: SEA112" at bounding box center [141, 367] width 156 height 16
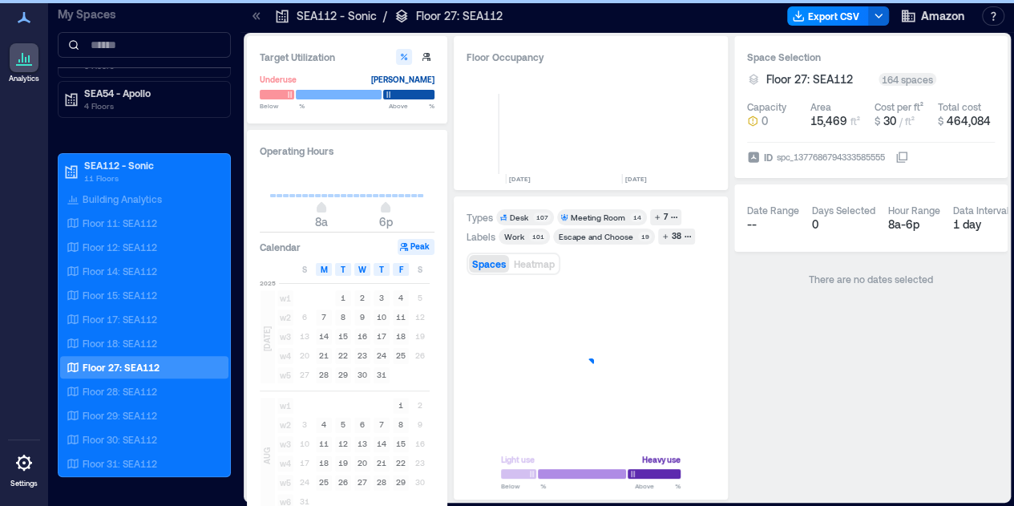
scroll to position [0, 845]
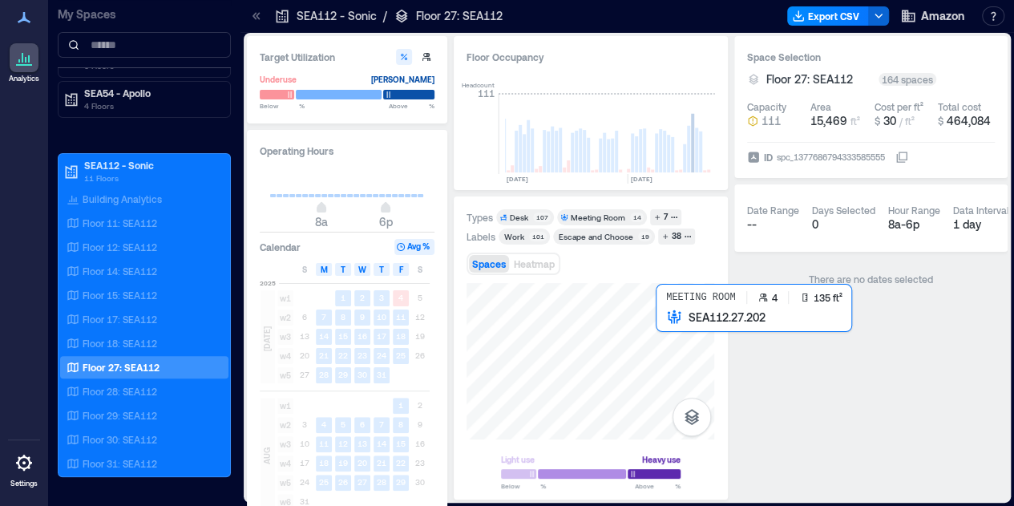
click at [669, 343] on div at bounding box center [591, 361] width 248 height 156
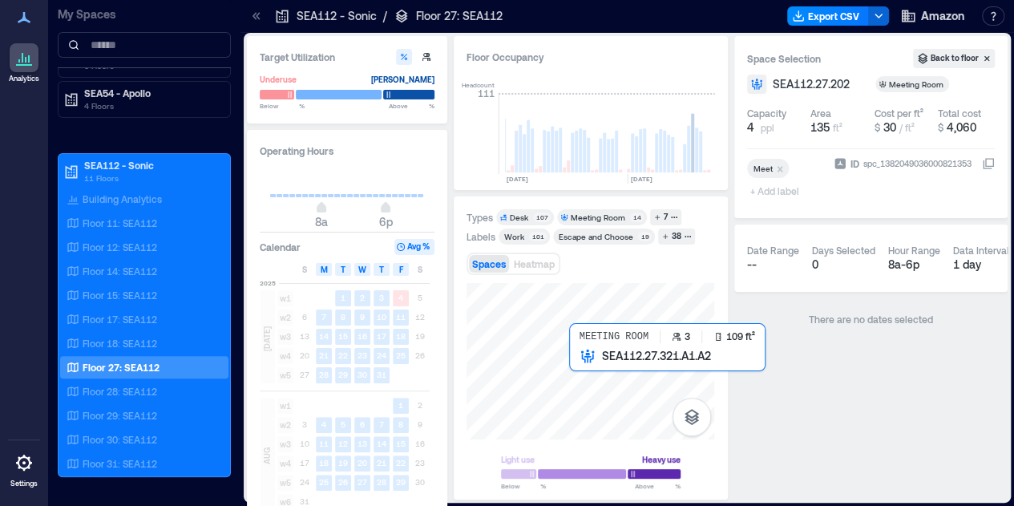
click at [587, 380] on div at bounding box center [591, 361] width 248 height 156
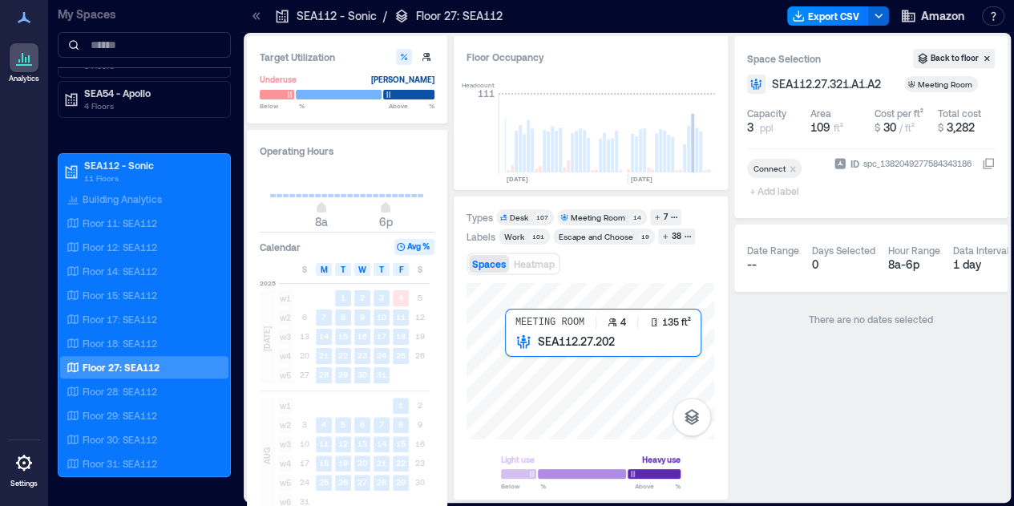
click at [523, 360] on div at bounding box center [591, 361] width 248 height 156
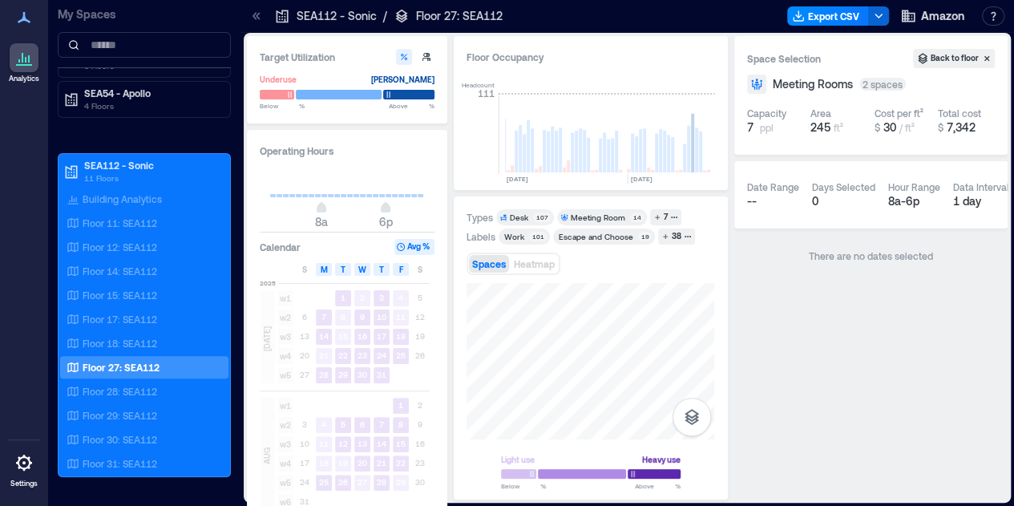
click at [571, 273] on div "Types Desk 107 Meeting Room 14 7 Labels Work 101 Escape and Choose 19 38 Spaces…" at bounding box center [591, 348] width 248 height 278
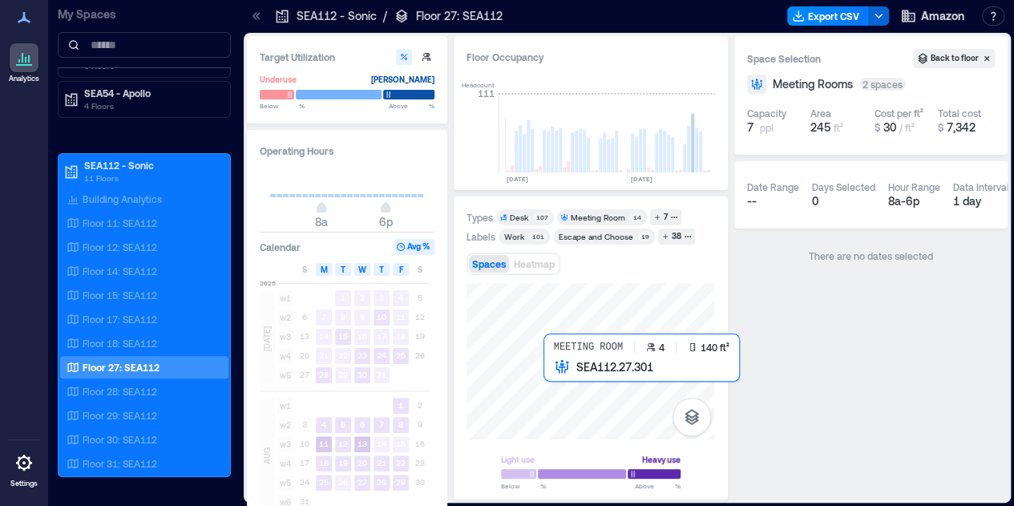
click at [574, 386] on div at bounding box center [591, 361] width 248 height 156
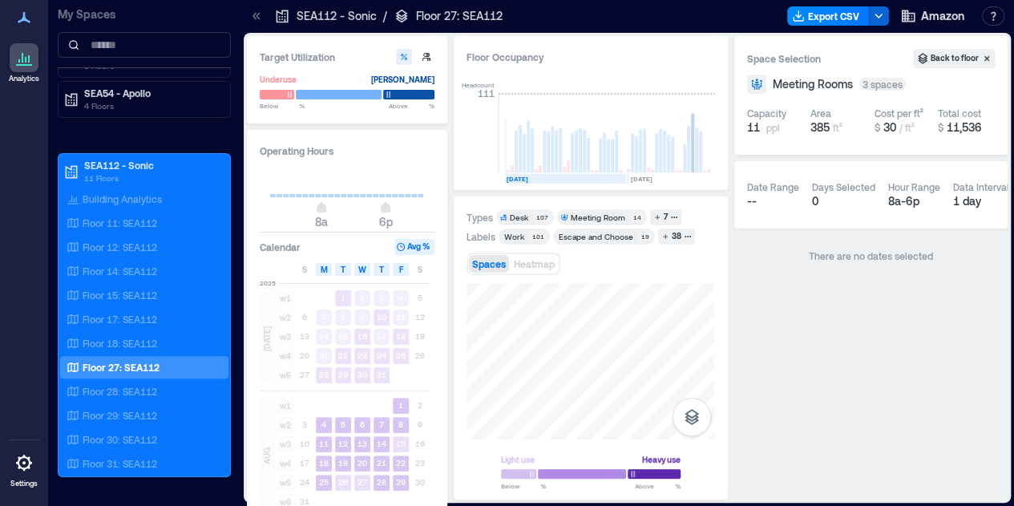
click at [515, 176] on div "Floor Occupancy Headcount 111 [DATE] [DATE] [DATE] [DATE] [DATE] [DATE] [DATE] …" at bounding box center [591, 267] width 274 height 463
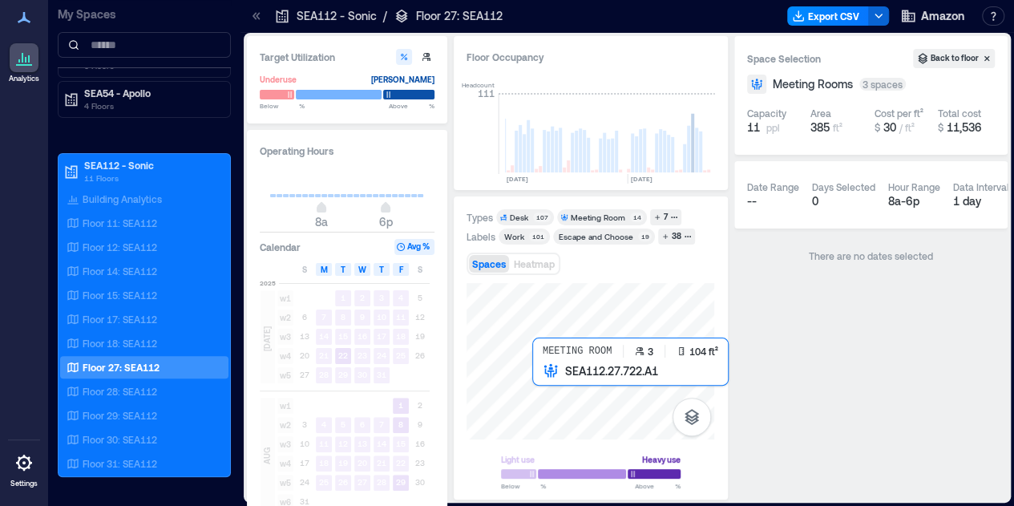
click at [542, 402] on div at bounding box center [591, 361] width 248 height 156
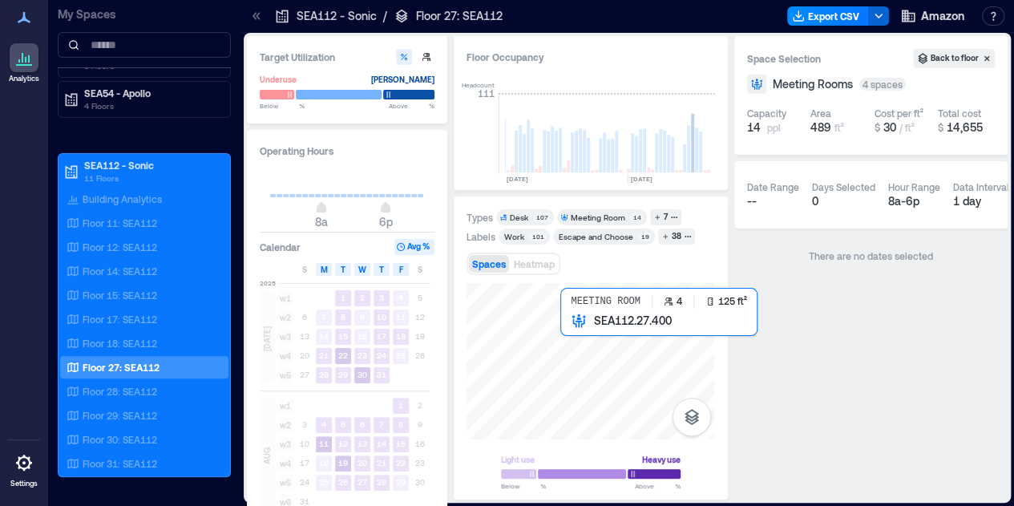
click at [579, 352] on div at bounding box center [591, 361] width 248 height 156
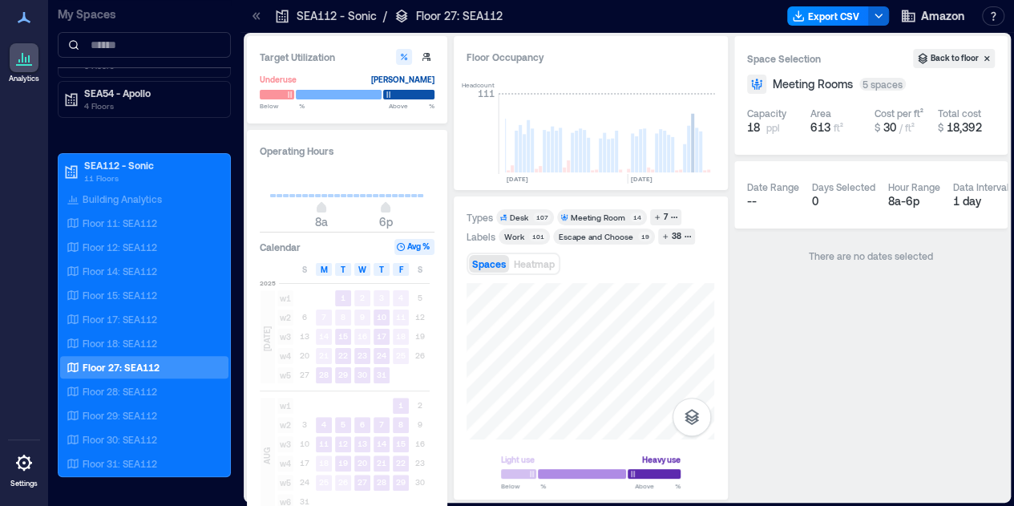
click at [675, 405] on div at bounding box center [591, 361] width 248 height 156
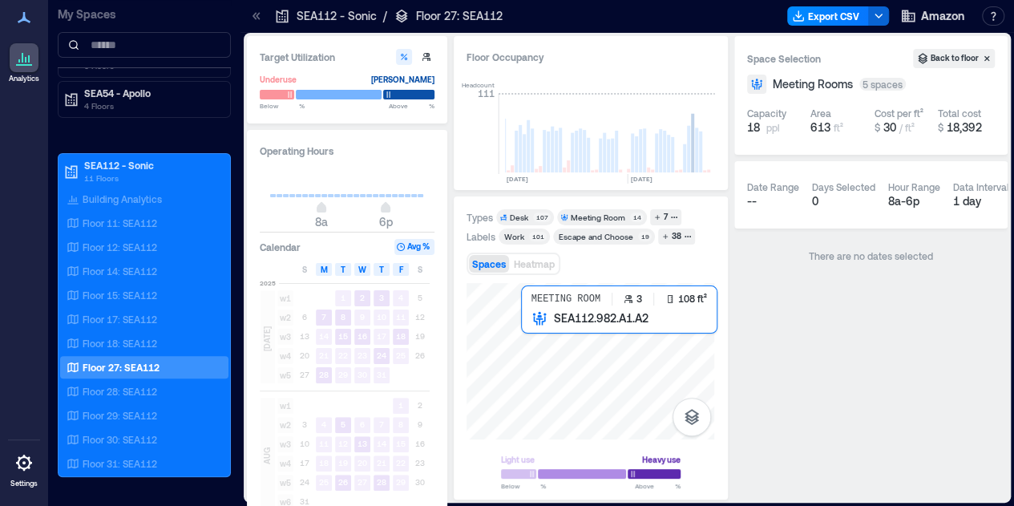
click at [544, 328] on div at bounding box center [591, 361] width 248 height 156
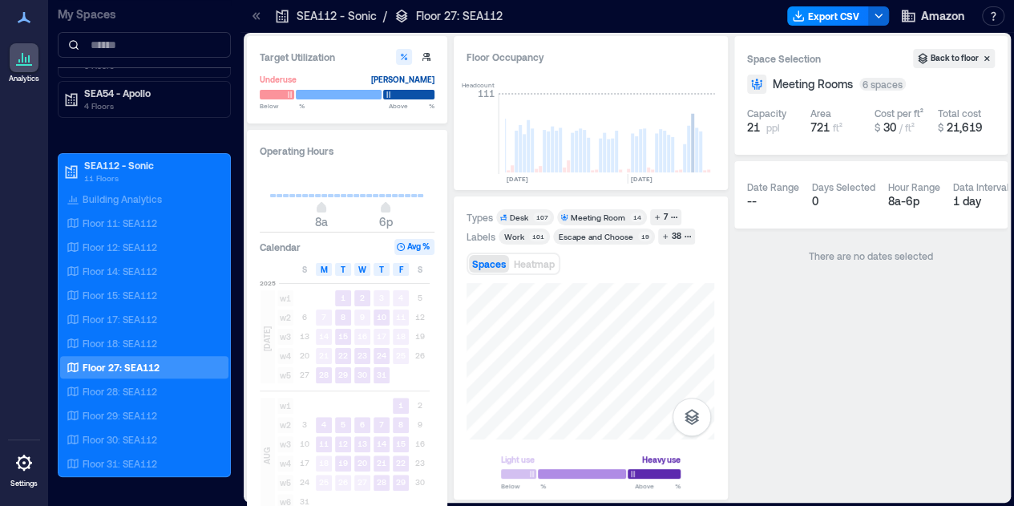
click at [626, 475] on div "Light use Heavy use Below ** % Above ** %" at bounding box center [591, 385] width 248 height 204
click at [616, 505] on html "Analytics Settings My Spaces AUS20 - Austin 1 Floor LHR16 - London 1 Floor SEA3…" at bounding box center [507, 253] width 1014 height 506
click at [466, 398] on div "Types Desk 107 Meeting Room 14 7 Labels Work 101 Escape and Choose 19 38 Spaces…" at bounding box center [591, 347] width 274 height 303
click at [822, 10] on button "Export CSV" at bounding box center [828, 15] width 82 height 19
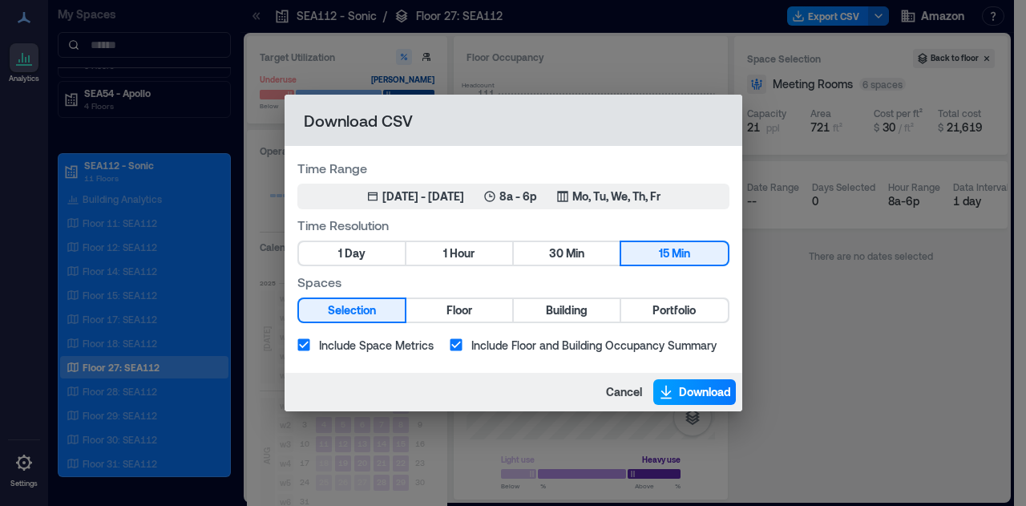
click at [713, 386] on span "Download" at bounding box center [705, 392] width 52 height 16
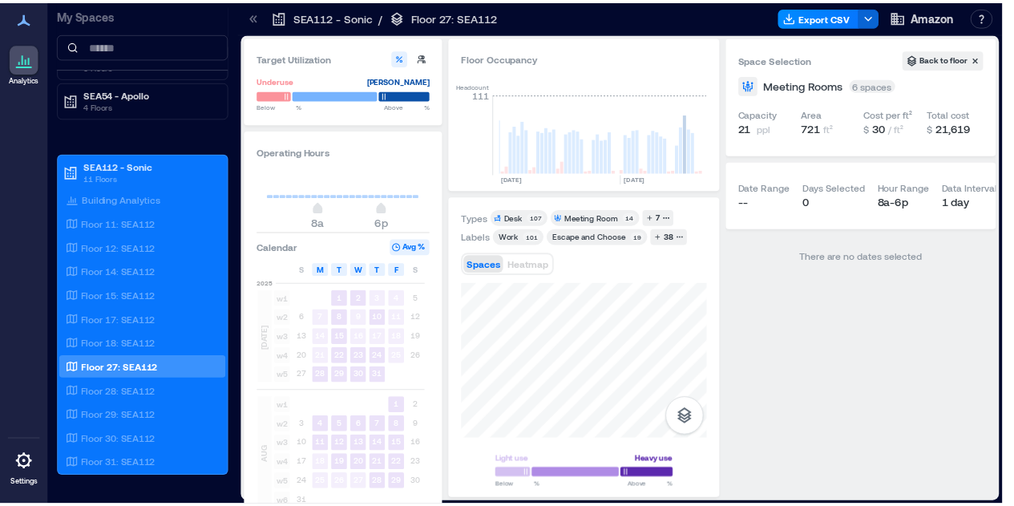
scroll to position [0, 838]
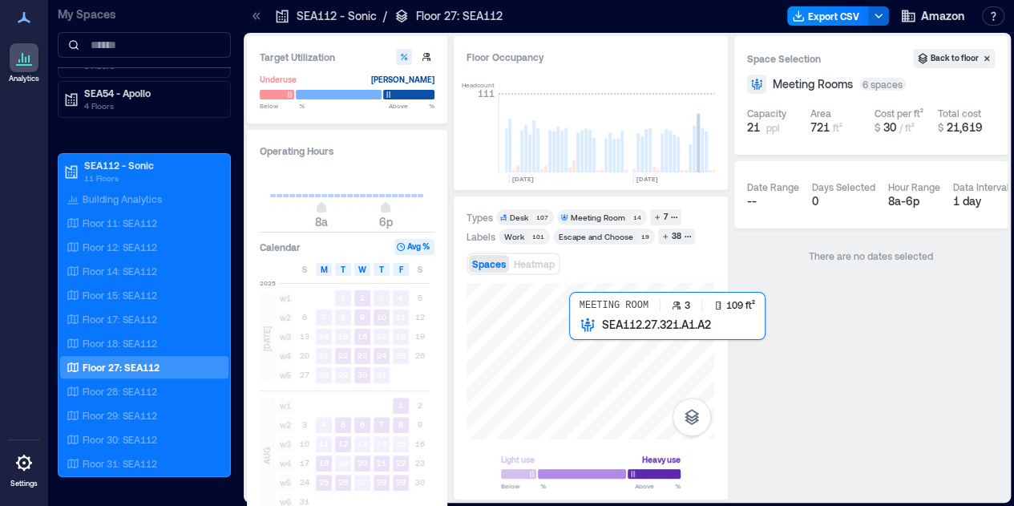
click at [596, 353] on div at bounding box center [591, 361] width 248 height 156
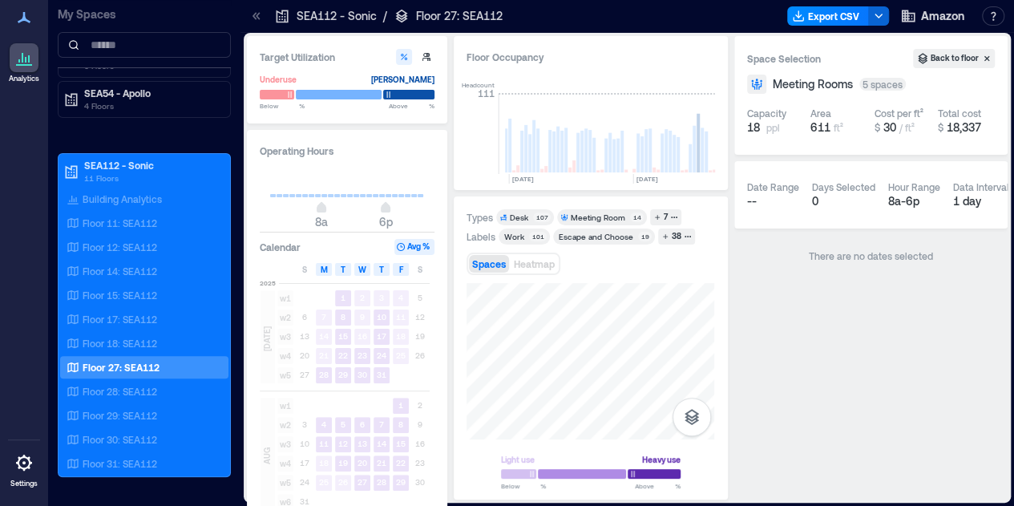
click at [580, 10] on div "SEA112 - Sonic / Floor 27: SEA112 Export CSV Amazon Resources API Documentation…" at bounding box center [627, 253] width 774 height 506
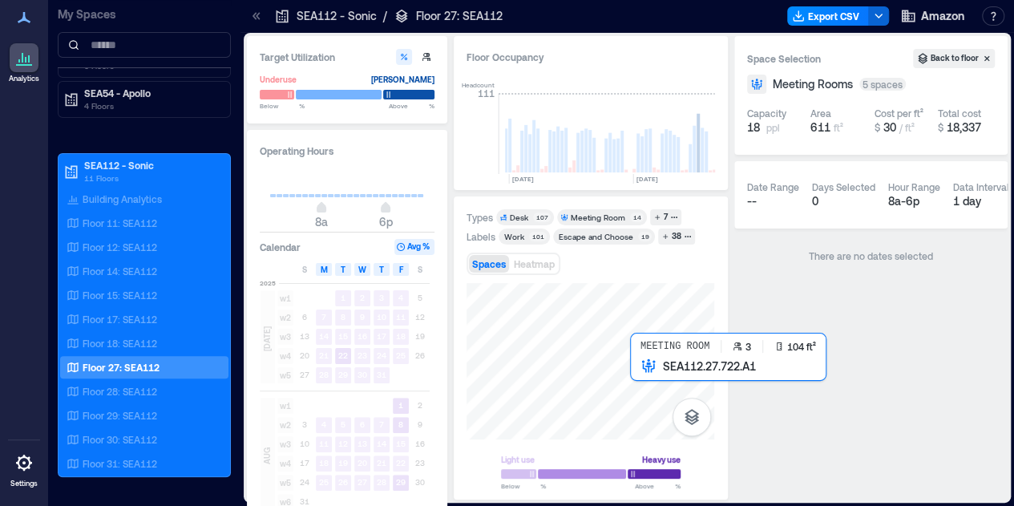
click at [646, 394] on div at bounding box center [591, 361] width 248 height 156
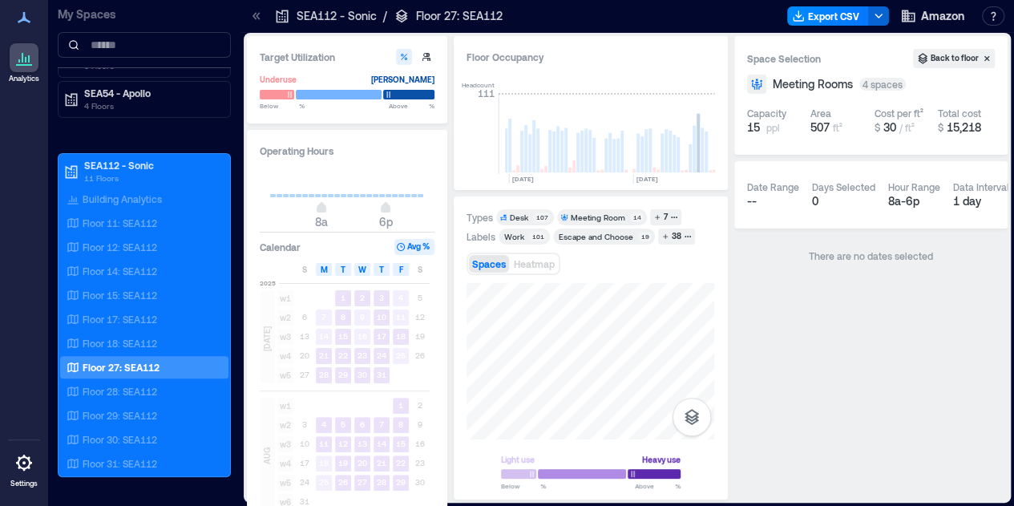
click at [824, 333] on div "Target Utilization Underuse [PERSON_NAME] Below ** % Above ** % Operating Hours…" at bounding box center [627, 267] width 761 height 463
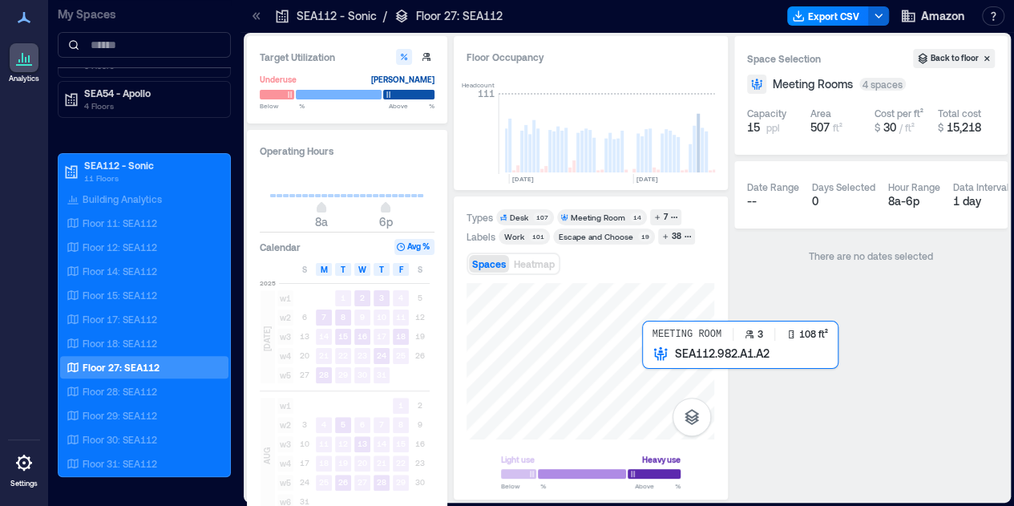
click at [656, 372] on div at bounding box center [591, 361] width 248 height 156
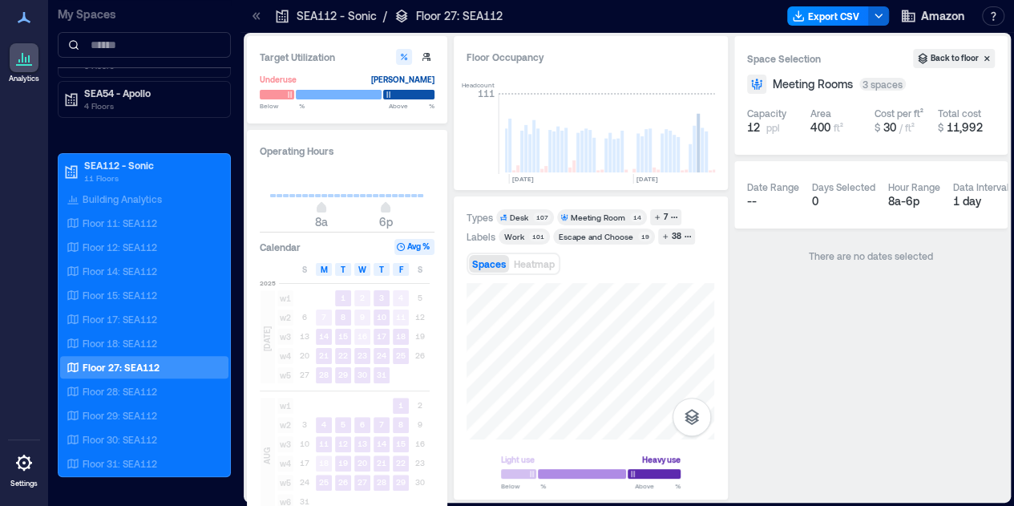
click at [516, 505] on html "Analytics Settings My Spaces AUS20 - Austin 1 Floor LHR16 - London 1 Floor SEA3…" at bounding box center [507, 253] width 1014 height 506
click at [450, 338] on div "Target Utilization Underuse [PERSON_NAME] Below ** % Above ** % Operating Hours…" at bounding box center [627, 267] width 761 height 463
